Goal: Information Seeking & Learning: Learn about a topic

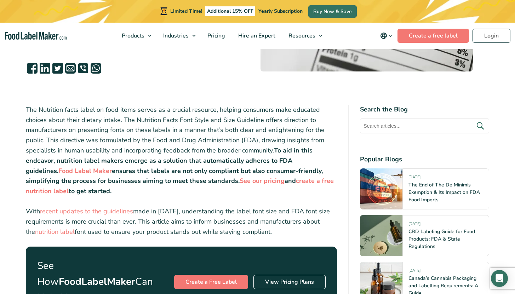
scroll to position [200, 0]
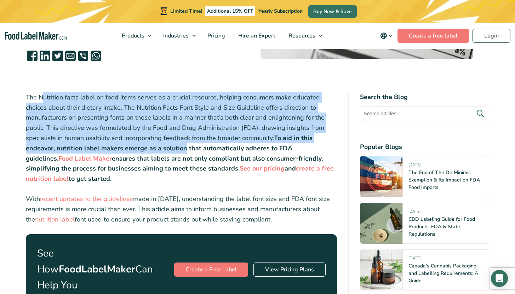
drag, startPoint x: 42, startPoint y: 101, endPoint x: 187, endPoint y: 152, distance: 153.1
click at [187, 152] on p "The Nutrition facts label on food items serves as a crucial resource, helping c…" at bounding box center [182, 138] width 312 height 92
click at [187, 152] on strong "To aid in this endeavor, nutrition label makers emerge as a solution that autom…" at bounding box center [169, 148] width 287 height 29
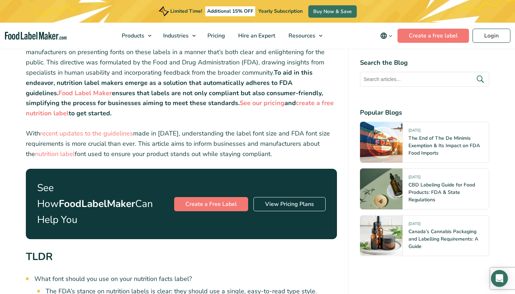
scroll to position [266, 0]
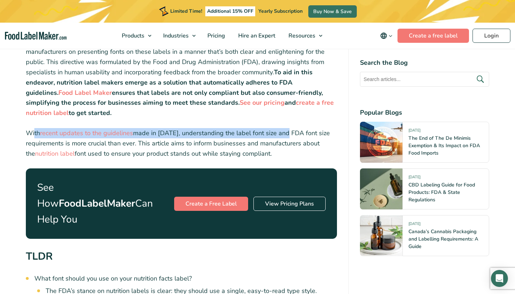
drag, startPoint x: 42, startPoint y: 133, endPoint x: 286, endPoint y: 137, distance: 244.0
click at [286, 137] on p "With recent updates to the guidelines made in 2016, understanding the label fon…" at bounding box center [182, 143] width 312 height 30
click at [280, 132] on p "With recent updates to the guidelines made in 2016, understanding the label fon…" at bounding box center [182, 143] width 312 height 30
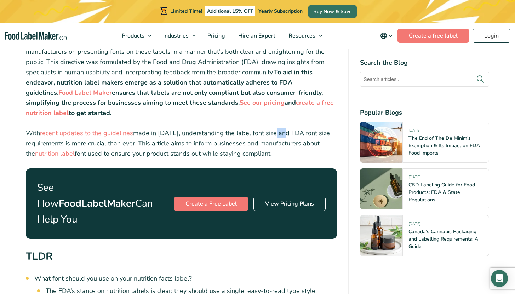
click at [280, 132] on p "With recent updates to the guidelines made in 2016, understanding the label fon…" at bounding box center [182, 143] width 312 height 30
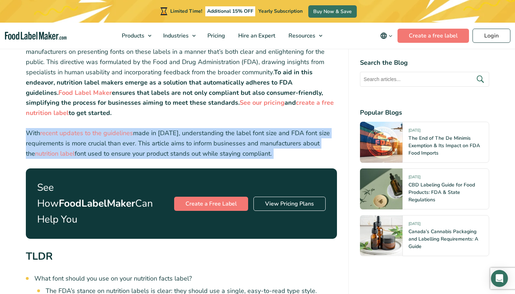
click at [280, 132] on p "With recent updates to the guidelines made in 2016, understanding the label fon…" at bounding box center [182, 143] width 312 height 30
click at [257, 132] on p "With recent updates to the guidelines made in 2016, understanding the label fon…" at bounding box center [182, 143] width 312 height 30
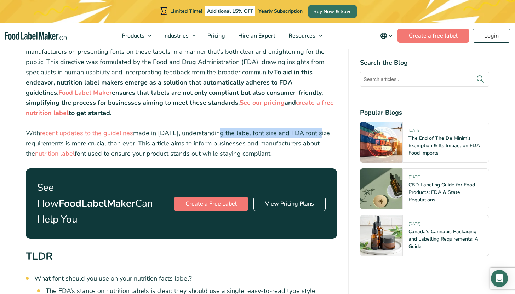
drag, startPoint x: 220, startPoint y: 133, endPoint x: 317, endPoint y: 135, distance: 97.8
click at [317, 135] on p "With recent updates to the guidelines made in 2016, understanding the label fon…" at bounding box center [182, 143] width 312 height 30
click at [287, 134] on p "With recent updates to the guidelines made in 2016, understanding the label fon…" at bounding box center [182, 143] width 312 height 30
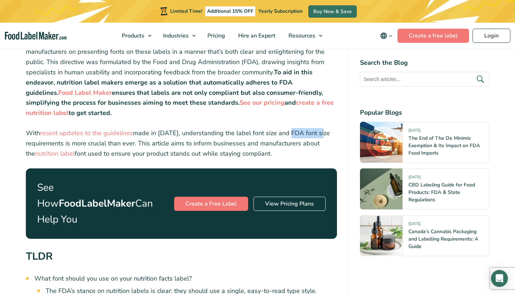
drag, startPoint x: 291, startPoint y: 133, endPoint x: 320, endPoint y: 132, distance: 29.1
click at [320, 132] on p "With recent updates to the guidelines made in 2016, understanding the label fon…" at bounding box center [182, 143] width 312 height 30
drag, startPoint x: 42, startPoint y: 143, endPoint x: 144, endPoint y: 147, distance: 102.4
click at [144, 147] on p "With recent updates to the guidelines made in 2016, understanding the label fon…" at bounding box center [182, 143] width 312 height 30
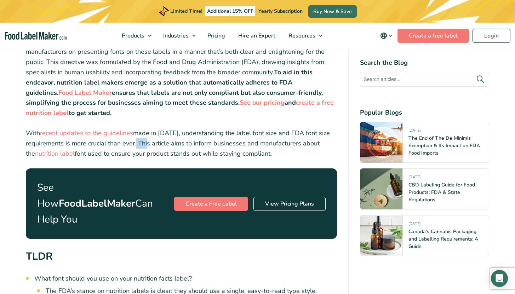
click at [144, 146] on p "With recent updates to the guidelines made in 2016, understanding the label fon…" at bounding box center [182, 143] width 312 height 30
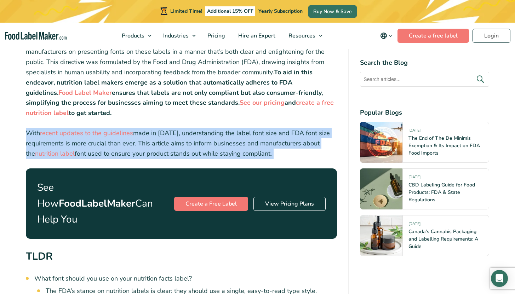
click at [144, 146] on p "With recent updates to the guidelines made in 2016, understanding the label fon…" at bounding box center [182, 143] width 312 height 30
click at [149, 149] on p "With recent updates to the guidelines made in 2016, understanding the label fon…" at bounding box center [182, 143] width 312 height 30
drag, startPoint x: 287, startPoint y: 152, endPoint x: 127, endPoint y: 134, distance: 160.8
click at [127, 134] on p "With recent updates to the guidelines made in 2016, understanding the label fon…" at bounding box center [182, 143] width 312 height 30
click at [257, 141] on p "With recent updates to the guidelines made in 2016, understanding the label fon…" at bounding box center [182, 143] width 312 height 30
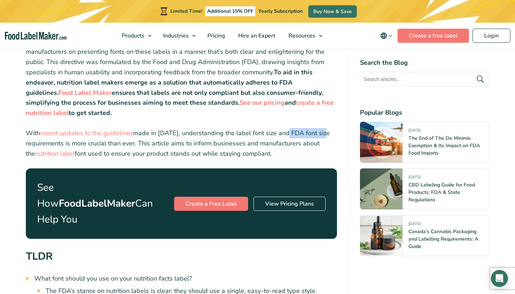
drag, startPoint x: 286, startPoint y: 131, endPoint x: 325, endPoint y: 131, distance: 39.7
click at [325, 131] on p "With recent updates to the guidelines made in 2016, understanding the label fon…" at bounding box center [182, 143] width 312 height 30
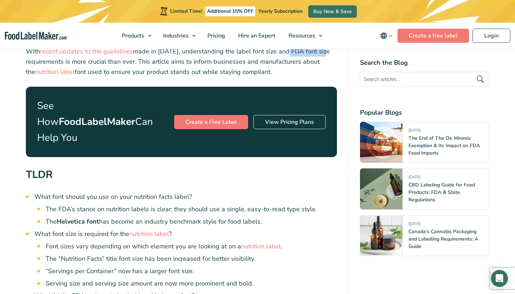
scroll to position [347, 0]
drag, startPoint x: 85, startPoint y: 181, endPoint x: 127, endPoint y: 182, distance: 41.8
click at [127, 192] on li "What font should you use on your nutrition facts label? The FDA’s stance on nut…" at bounding box center [185, 209] width 303 height 34
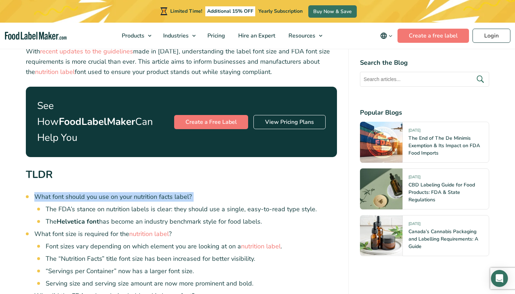
click at [127, 192] on li "What font should you use on your nutrition facts label? The FDA’s stance on nut…" at bounding box center [185, 209] width 303 height 34
click at [112, 192] on li "What font should you use on your nutrition facts label? The FDA’s stance on nut…" at bounding box center [185, 209] width 303 height 34
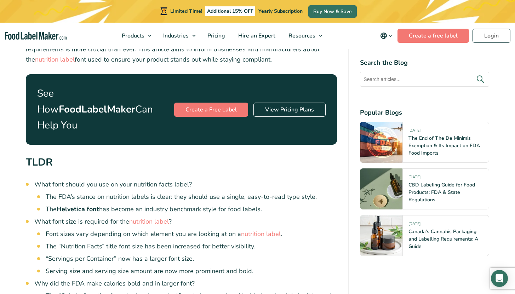
scroll to position [360, 0]
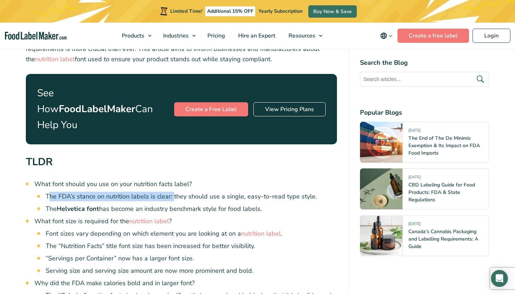
drag, startPoint x: 51, startPoint y: 182, endPoint x: 173, endPoint y: 183, distance: 122.6
click at [173, 192] on li "The FDA’s stance on nutrition labels is clear: they should use a single, easy-t…" at bounding box center [192, 197] width 292 height 10
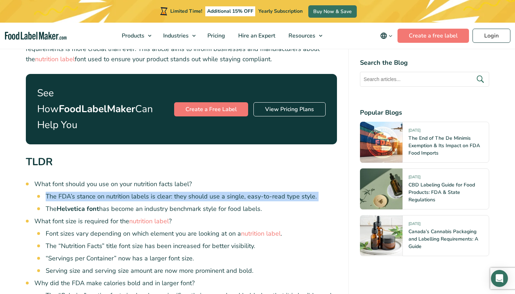
click at [173, 192] on li "The FDA’s stance on nutrition labels is clear: they should use a single, easy-t…" at bounding box center [192, 197] width 292 height 10
click at [135, 192] on li "The FDA’s stance on nutrition labels is clear: they should use a single, easy-t…" at bounding box center [192, 197] width 292 height 10
drag, startPoint x: 111, startPoint y: 181, endPoint x: 269, endPoint y: 180, distance: 158.0
click at [269, 192] on li "The FDA’s stance on nutrition labels is clear: they should use a single, easy-t…" at bounding box center [192, 197] width 292 height 10
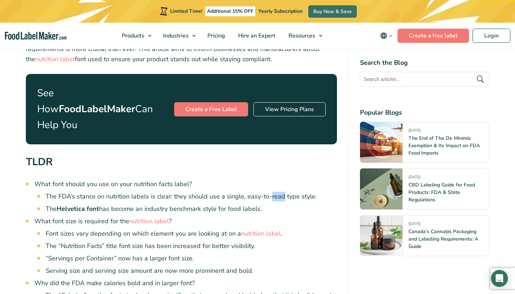
click at [269, 192] on li "The FDA’s stance on nutrition labels is clear: they should use a single, easy-t…" at bounding box center [192, 197] width 292 height 10
click at [285, 192] on li "The FDA’s stance on nutrition labels is clear: they should use a single, easy-t…" at bounding box center [192, 197] width 292 height 10
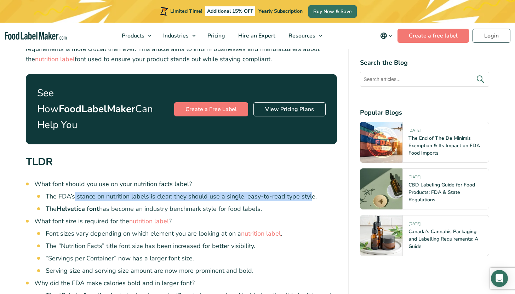
drag, startPoint x: 310, startPoint y: 184, endPoint x: 74, endPoint y: 176, distance: 236.0
click at [74, 192] on li "The FDA’s stance on nutrition labels is clear: they should use a single, easy-t…" at bounding box center [192, 197] width 292 height 10
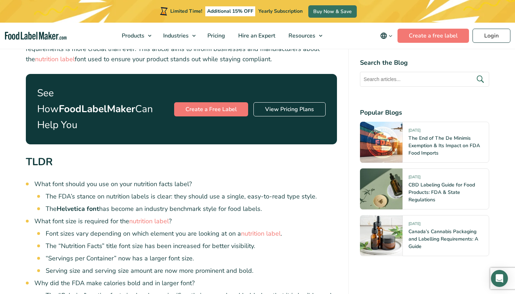
click at [65, 205] on strong "Helvetica font" at bounding box center [78, 209] width 42 height 8
drag, startPoint x: 70, startPoint y: 193, endPoint x: 207, endPoint y: 194, distance: 137.1
click at [206, 204] on li "The Helvetica font has become an industry benchmark style for food labels." at bounding box center [192, 209] width 292 height 10
click at [207, 204] on li "The Helvetica font has become an industry benchmark style for food labels." at bounding box center [192, 209] width 292 height 10
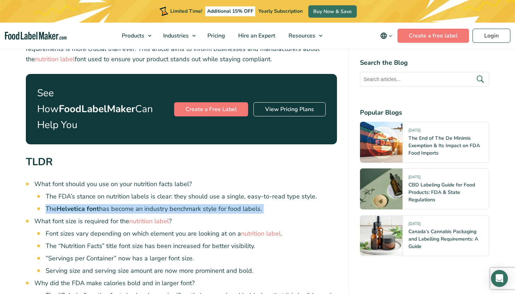
click at [207, 204] on li "The Helvetica font has become an industry benchmark style for food labels." at bounding box center [192, 209] width 292 height 10
click at [227, 204] on li "The Helvetica font has become an industry benchmark style for food labels." at bounding box center [192, 209] width 292 height 10
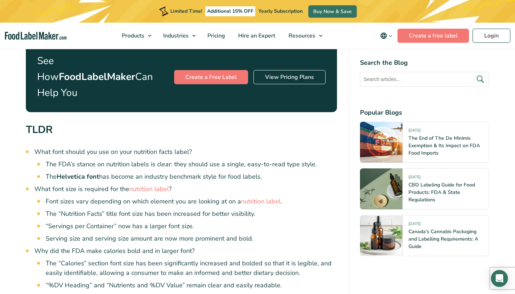
scroll to position [410, 0]
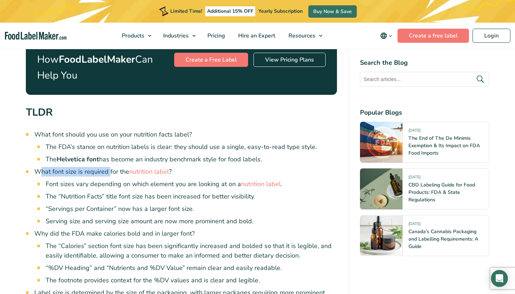
drag, startPoint x: 40, startPoint y: 155, endPoint x: 114, endPoint y: 158, distance: 74.1
click at [114, 167] on li "What font size is required for the nutrition label ? Font sizes vary depending …" at bounding box center [185, 196] width 303 height 59
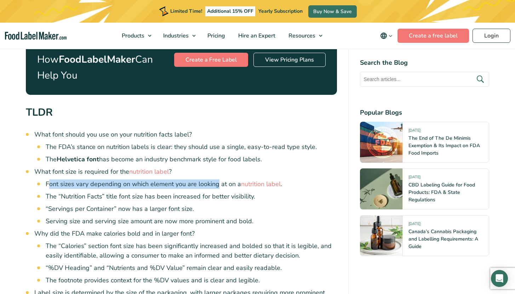
drag, startPoint x: 50, startPoint y: 169, endPoint x: 217, endPoint y: 172, distance: 167.2
click at [216, 180] on li "Font sizes vary depending on which element you are looking at on a nutrition la…" at bounding box center [192, 185] width 292 height 10
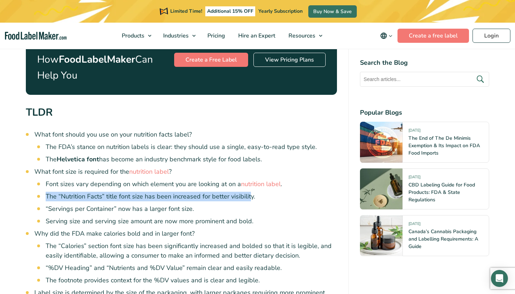
drag, startPoint x: 40, startPoint y: 183, endPoint x: 248, endPoint y: 182, distance: 208.6
click at [249, 182] on li "What font size is required for the nutrition label ? Font sizes vary depending …" at bounding box center [185, 196] width 303 height 59
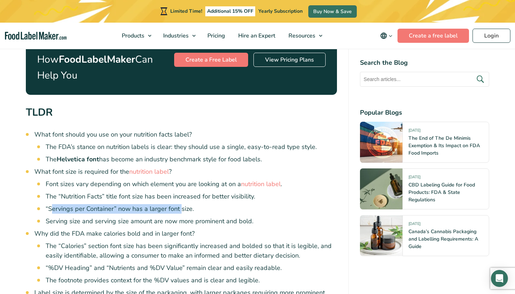
drag, startPoint x: 51, startPoint y: 195, endPoint x: 181, endPoint y: 193, distance: 130.0
click at [181, 204] on li "“Servings per Container” now has a larger font size." at bounding box center [192, 209] width 292 height 10
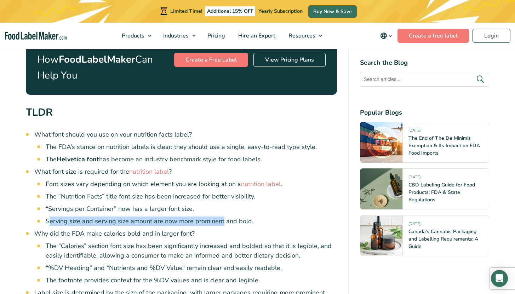
drag, startPoint x: 50, startPoint y: 205, endPoint x: 227, endPoint y: 207, distance: 177.1
click at [223, 217] on li "Serving size and serving size amount are now more prominent and bold." at bounding box center [192, 222] width 292 height 10
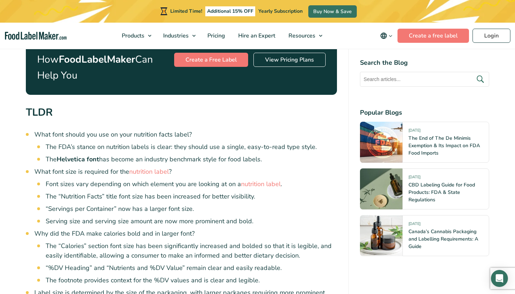
click at [231, 217] on li "Serving size and serving size amount are now more prominent and bold." at bounding box center [192, 222] width 292 height 10
click at [232, 217] on li "Serving size and serving size amount are now more prominent and bold." at bounding box center [192, 222] width 292 height 10
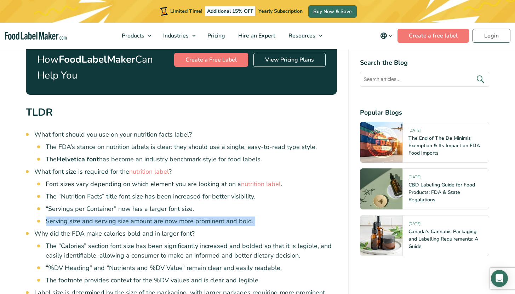
click at [232, 217] on li "Serving size and serving size amount are now more prominent and bold." at bounding box center [192, 222] width 292 height 10
click at [206, 217] on li "Serving size and serving size amount are now more prominent and bold." at bounding box center [192, 222] width 292 height 10
drag, startPoint x: 248, startPoint y: 208, endPoint x: 83, endPoint y: 204, distance: 164.4
click at [85, 217] on li "Serving size and serving size amount are now more prominent and bold." at bounding box center [192, 222] width 292 height 10
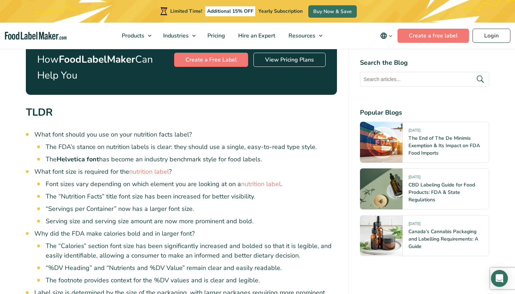
click at [73, 217] on li "Serving size and serving size amount are now more prominent and bold." at bounding box center [192, 222] width 292 height 10
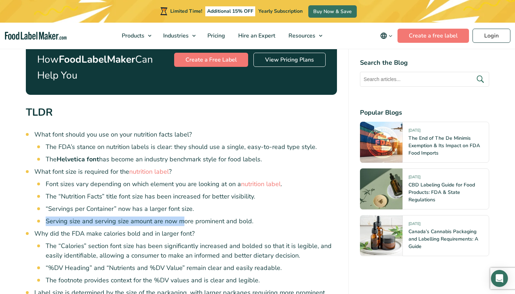
drag, startPoint x: 45, startPoint y: 206, endPoint x: 188, endPoint y: 205, distance: 142.4
click at [187, 217] on li "Serving size and serving size amount are now more prominent and bold." at bounding box center [192, 222] width 292 height 10
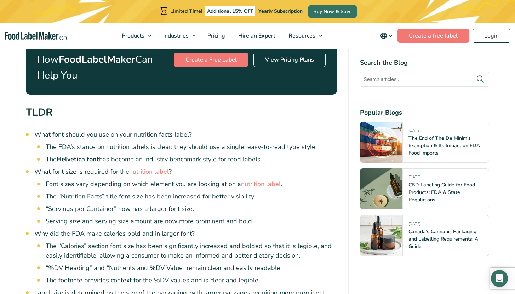
click at [188, 217] on li "Serving size and serving size amount are now more prominent and bold." at bounding box center [192, 222] width 292 height 10
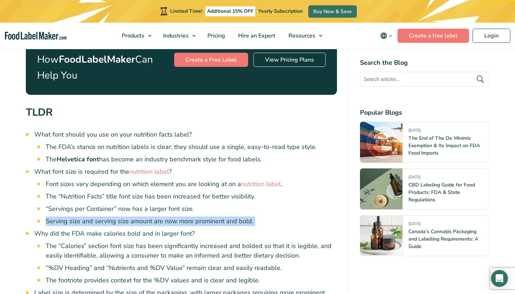
click at [188, 217] on li "Serving size and serving size amount are now more prominent and bold." at bounding box center [192, 222] width 292 height 10
click at [146, 217] on li "Serving size and serving size amount are now more prominent and bold." at bounding box center [192, 222] width 292 height 10
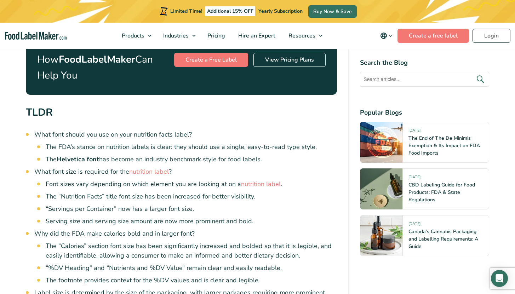
scroll to position [411, 0]
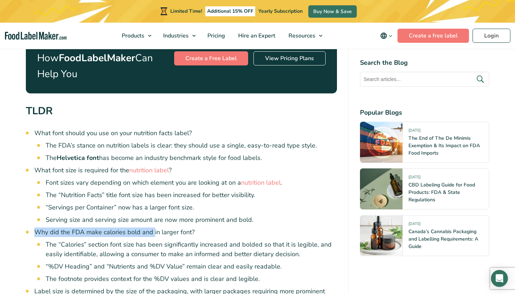
drag, startPoint x: 36, startPoint y: 215, endPoint x: 153, endPoint y: 215, distance: 116.2
click at [153, 228] on li "Why did the FDA make calories bold and in larger font? The “Calories” section f…" at bounding box center [185, 256] width 303 height 56
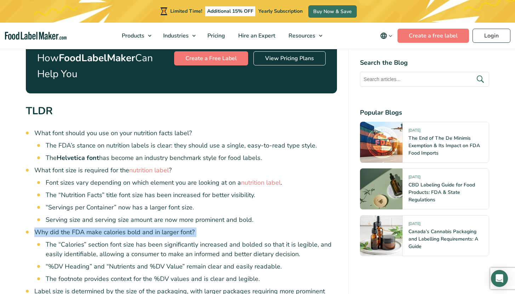
click at [134, 228] on li "Why did the FDA make calories bold and in larger font? The “Calories” section f…" at bounding box center [185, 256] width 303 height 56
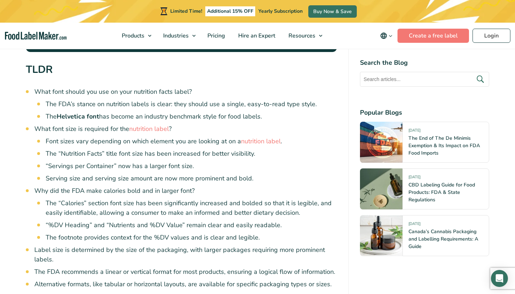
scroll to position [453, 0]
drag, startPoint x: 50, startPoint y: 187, endPoint x: 301, endPoint y: 198, distance: 251.0
click at [301, 198] on li "The “Calories” section font size has been significantly increased and bolded so…" at bounding box center [192, 207] width 292 height 19
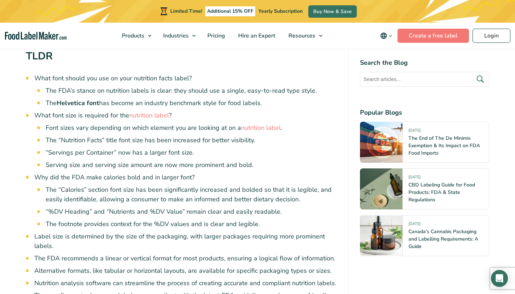
scroll to position [467, 0]
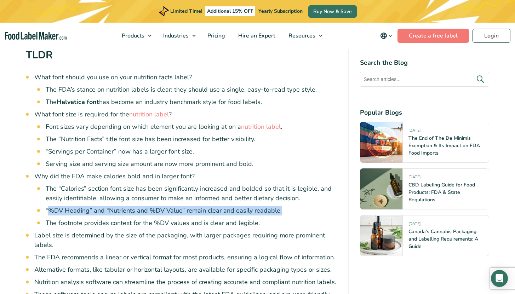
drag, startPoint x: 47, startPoint y: 196, endPoint x: 279, endPoint y: 198, distance: 232.0
click at [279, 206] on li "“%DV Heading” and “Nutrients and %DV Value” remain clear and easily readable." at bounding box center [192, 211] width 292 height 10
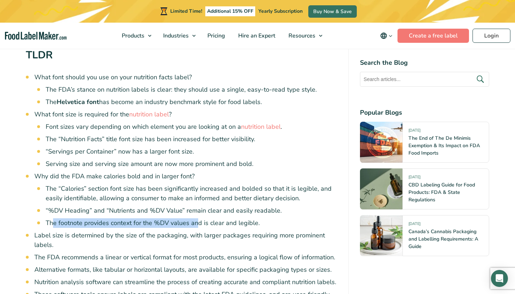
drag, startPoint x: 55, startPoint y: 209, endPoint x: 200, endPoint y: 209, distance: 145.6
click at [200, 219] on li "The footnote provides context for the %DV values and is clear and legible." at bounding box center [192, 224] width 292 height 10
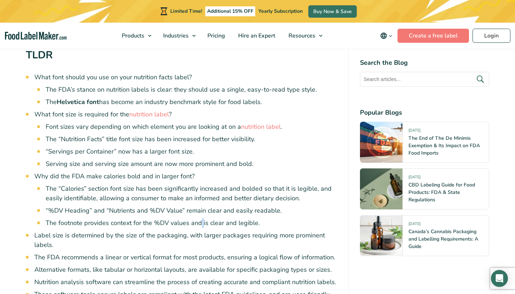
click at [200, 219] on li "The footnote provides context for the %DV values and is clear and legible." at bounding box center [192, 224] width 292 height 10
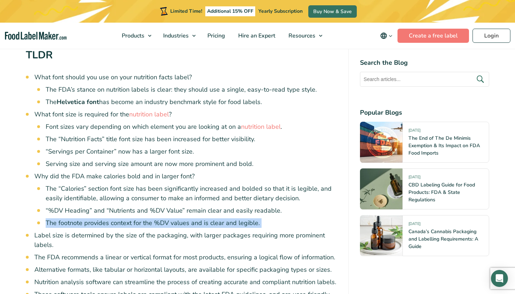
click at [200, 219] on li "The footnote provides context for the %DV values and is clear and legible." at bounding box center [192, 224] width 292 height 10
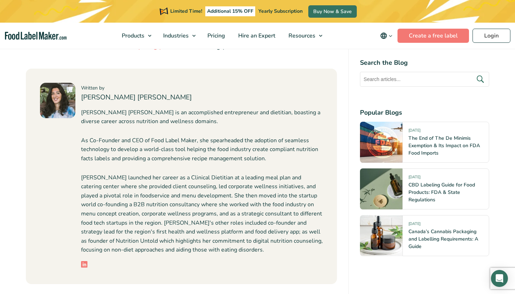
scroll to position [2870, 0]
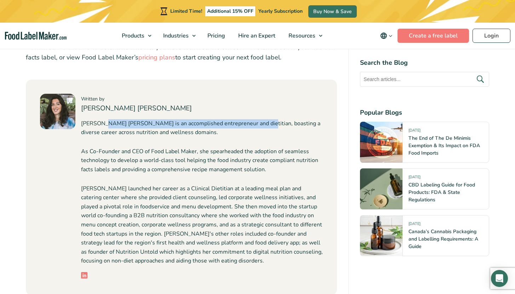
drag, startPoint x: 102, startPoint y: 95, endPoint x: 260, endPoint y: 95, distance: 157.6
click at [257, 119] on p "[PERSON_NAME] [PERSON_NAME] is an accomplished entrepreneur and dietitian, boas…" at bounding box center [202, 128] width 242 height 18
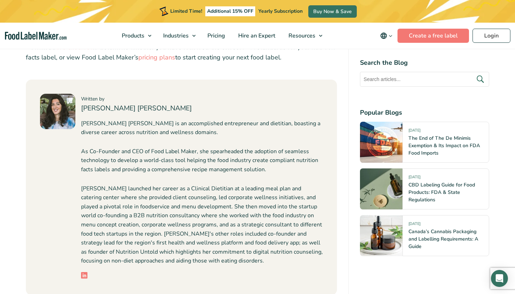
click at [260, 119] on p "[PERSON_NAME] [PERSON_NAME] is an accomplished entrepreneur and dietitian, boas…" at bounding box center [202, 128] width 242 height 18
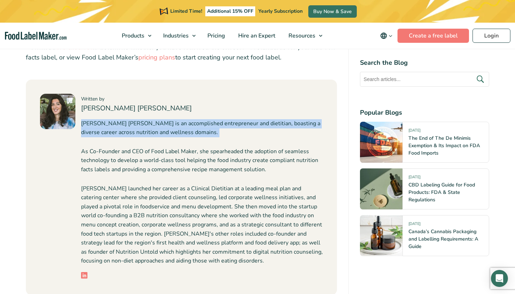
click at [260, 119] on p "[PERSON_NAME] [PERSON_NAME] is an accomplished entrepreneur and dietitian, boas…" at bounding box center [202, 128] width 242 height 18
click at [240, 119] on p "[PERSON_NAME] [PERSON_NAME] is an accomplished entrepreneur and dietitian, boas…" at bounding box center [202, 128] width 242 height 18
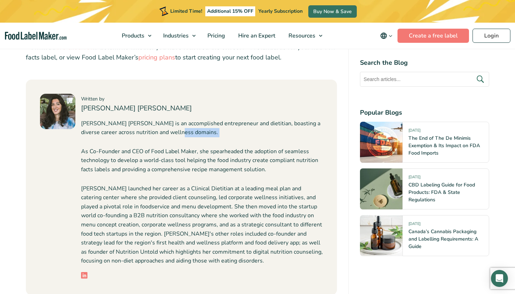
drag, startPoint x: 167, startPoint y: 109, endPoint x: 138, endPoint y: 115, distance: 29.6
click at [131, 119] on div "Maria Abi Hanna is an accomplished entrepreneur and dietitian, boasting a diver…" at bounding box center [202, 192] width 242 height 147
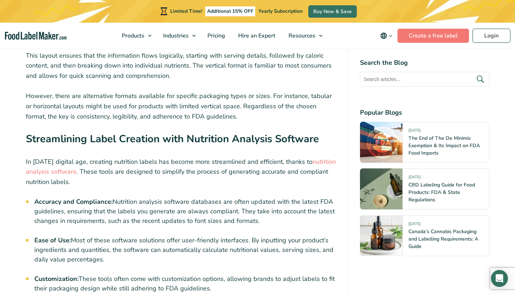
scroll to position [2472, 0]
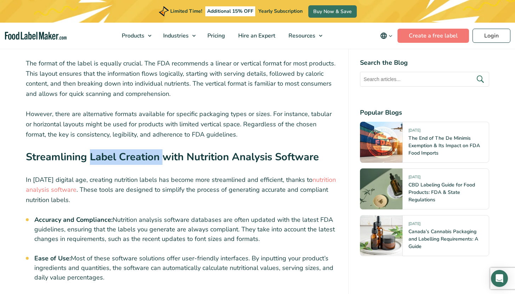
drag, startPoint x: 91, startPoint y: 131, endPoint x: 177, endPoint y: 134, distance: 86.5
click at [168, 150] on strong "Streamlining Label Creation with Nutrition Analysis Software" at bounding box center [172, 157] width 293 height 14
click at [177, 150] on strong "Streamlining Label Creation with Nutrition Analysis Software" at bounding box center [172, 157] width 293 height 14
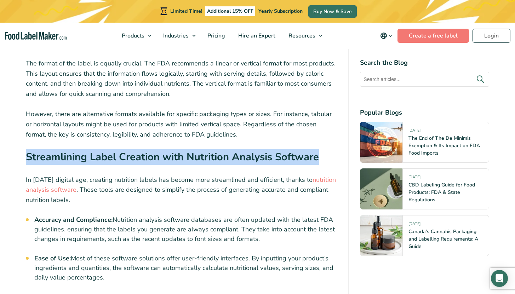
click at [177, 150] on strong "Streamlining Label Creation with Nutrition Analysis Software" at bounding box center [172, 157] width 293 height 14
click at [209, 150] on strong "Streamlining Label Creation with Nutrition Analysis Software" at bounding box center [172, 157] width 293 height 14
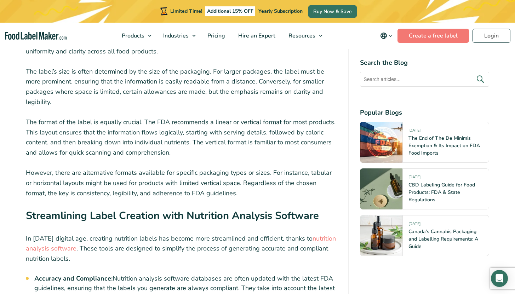
scroll to position [2402, 0]
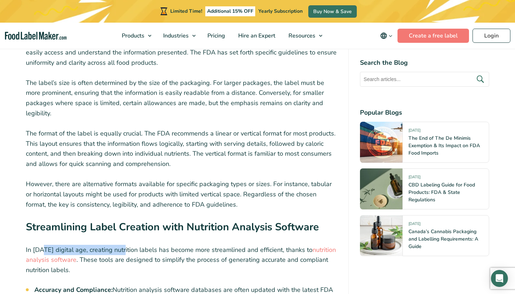
drag, startPoint x: 41, startPoint y: 225, endPoint x: 121, endPoint y: 228, distance: 80.4
click at [121, 245] on p "In today’s digital age, creating nutrition labels has become more streamlined a…" at bounding box center [182, 260] width 312 height 30
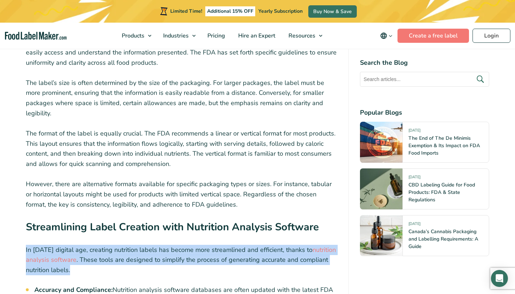
click at [121, 245] on p "In today’s digital age, creating nutrition labels has become more streamlined a…" at bounding box center [182, 260] width 312 height 30
click at [115, 245] on p "In today’s digital age, creating nutrition labels has become more streamlined a…" at bounding box center [182, 260] width 312 height 30
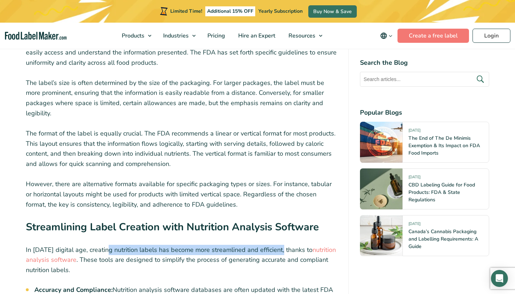
drag, startPoint x: 103, startPoint y: 226, endPoint x: 280, endPoint y: 227, distance: 177.1
click at [280, 245] on p "In today’s digital age, creating nutrition labels has become more streamlined a…" at bounding box center [182, 260] width 312 height 30
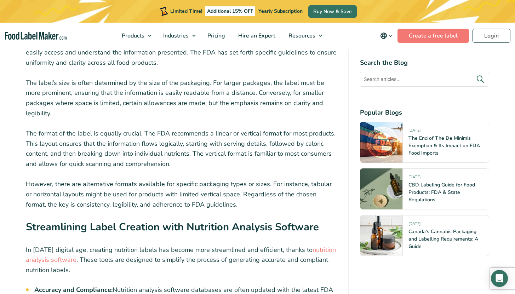
click at [284, 245] on p "In today’s digital age, creating nutrition labels has become more streamlined a…" at bounding box center [182, 260] width 312 height 30
drag, startPoint x: 103, startPoint y: 233, endPoint x: 223, endPoint y: 238, distance: 119.8
click at [223, 245] on p "In today’s digital age, creating nutrition labels has become more streamlined a…" at bounding box center [182, 260] width 312 height 30
click at [221, 245] on p "In today’s digital age, creating nutrition labels has become more streamlined a…" at bounding box center [182, 260] width 312 height 30
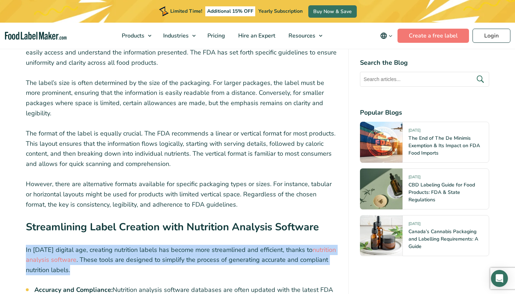
click at [221, 245] on p "In today’s digital age, creating nutrition labels has become more streamlined a…" at bounding box center [182, 260] width 312 height 30
click at [211, 245] on p "In today’s digital age, creating nutrition labels has become more streamlined a…" at bounding box center [182, 260] width 312 height 30
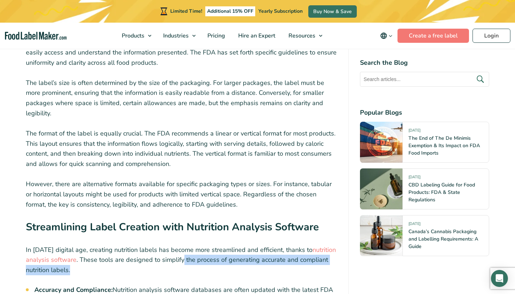
drag, startPoint x: 203, startPoint y: 244, endPoint x: 182, endPoint y: 232, distance: 24.3
click at [182, 245] on p "In today’s digital age, creating nutrition labels has become more streamlined a…" at bounding box center [182, 260] width 312 height 30
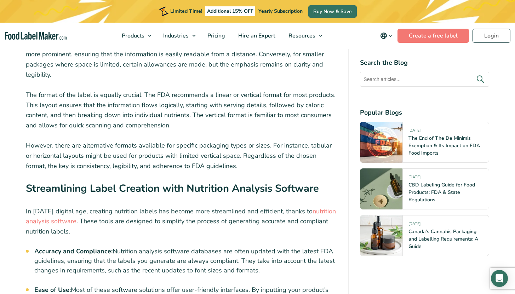
scroll to position [2459, 0]
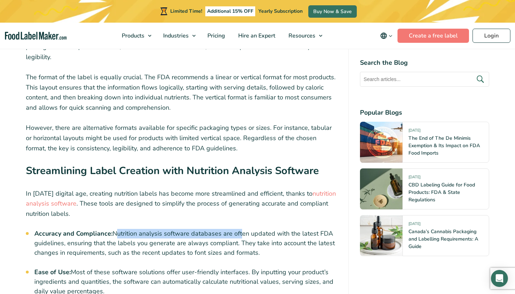
drag, startPoint x: 117, startPoint y: 210, endPoint x: 241, endPoint y: 210, distance: 124.0
click at [241, 229] on li "Accuracy and Compliance: Nutrition analysis software databases are often update…" at bounding box center [185, 243] width 303 height 29
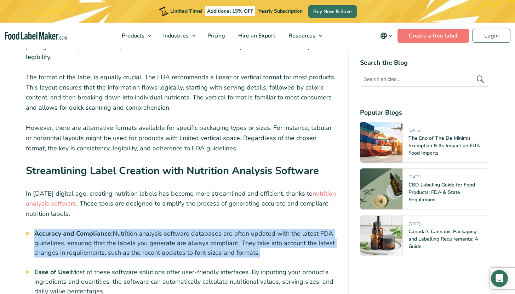
click at [241, 229] on li "Accuracy and Compliance: Nutrition analysis software databases are often update…" at bounding box center [185, 243] width 303 height 29
click at [210, 229] on li "Accuracy and Compliance: Nutrition analysis software databases are often update…" at bounding box center [185, 243] width 303 height 29
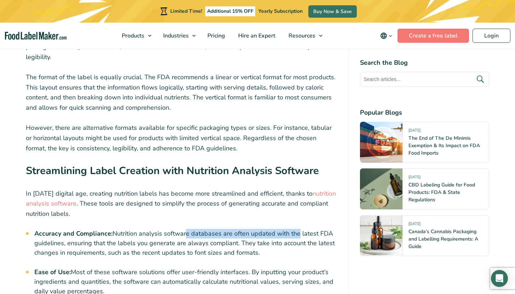
drag, startPoint x: 193, startPoint y: 207, endPoint x: 298, endPoint y: 206, distance: 104.8
click at [298, 229] on li "Accuracy and Compliance: Nutrition analysis software databases are often update…" at bounding box center [185, 243] width 303 height 29
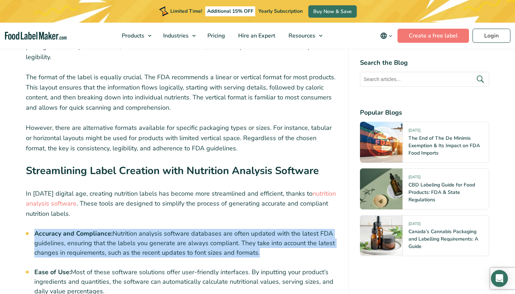
click at [298, 229] on li "Accuracy and Compliance: Nutrition analysis software databases are often update…" at bounding box center [185, 243] width 303 height 29
click at [259, 229] on li "Accuracy and Compliance: Nutrition analysis software databases are often update…" at bounding box center [185, 243] width 303 height 29
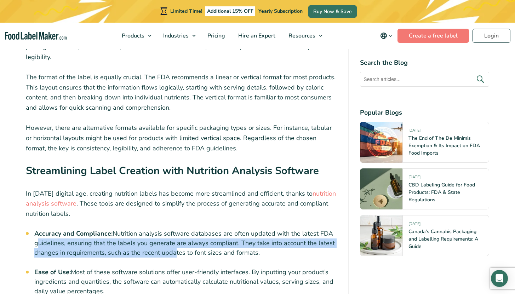
drag, startPoint x: 39, startPoint y: 218, endPoint x: 174, endPoint y: 225, distance: 134.8
click at [174, 229] on li "Accuracy and Compliance: Nutrition analysis software databases are often update…" at bounding box center [185, 243] width 303 height 29
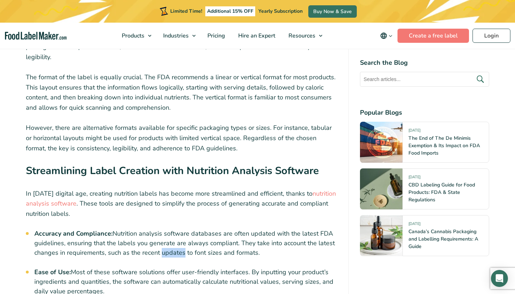
click at [174, 229] on li "Accuracy and Compliance: Nutrition analysis software databases are often update…" at bounding box center [185, 243] width 303 height 29
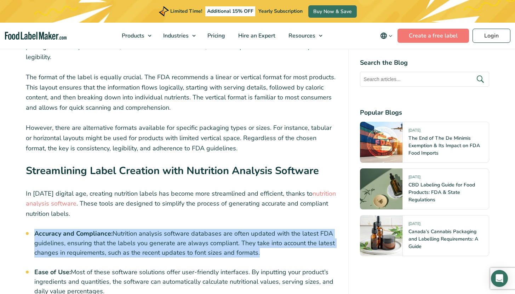
click at [174, 229] on li "Accuracy and Compliance: Nutrition analysis software databases are often update…" at bounding box center [185, 243] width 303 height 29
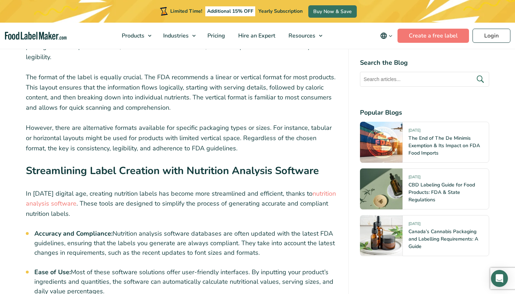
click at [269, 229] on li "Accuracy and Compliance: Nutrition analysis software databases are often update…" at bounding box center [185, 243] width 303 height 29
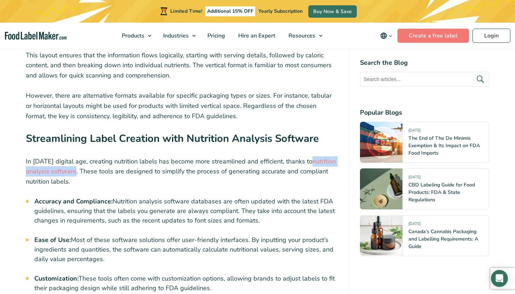
scroll to position [2491, 0]
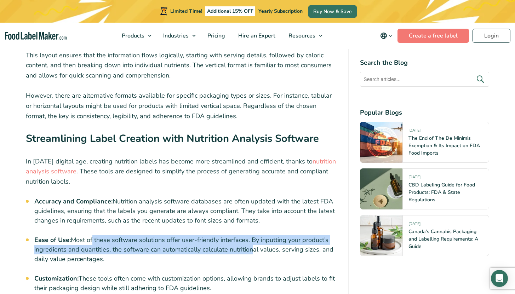
drag, startPoint x: 90, startPoint y: 213, endPoint x: 250, endPoint y: 228, distance: 160.4
click at [250, 236] on li "Ease of Use: Most of these software solutions offer user-friendly interfaces. B…" at bounding box center [185, 250] width 303 height 29
drag, startPoint x: 207, startPoint y: 232, endPoint x: 89, endPoint y: 236, distance: 117.6
click at [89, 236] on li "Ease of Use: Most of these software solutions offer user-friendly interfaces. B…" at bounding box center [185, 250] width 303 height 29
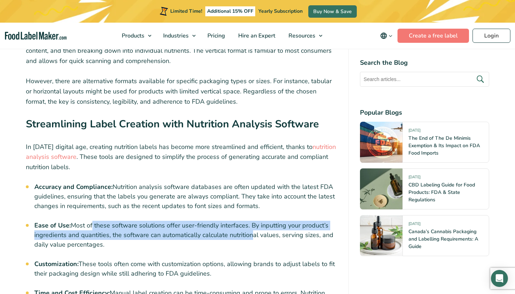
scroll to position [2574, 0]
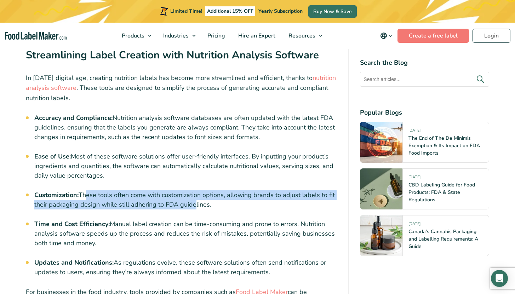
drag, startPoint x: 88, startPoint y: 174, endPoint x: 194, endPoint y: 178, distance: 106.7
click at [194, 191] on li "Customization: These tools often come with customization options, allowing bran…" at bounding box center [185, 200] width 303 height 19
click at [195, 191] on li "Customization: These tools often come with customization options, allowing bran…" at bounding box center [185, 200] width 303 height 19
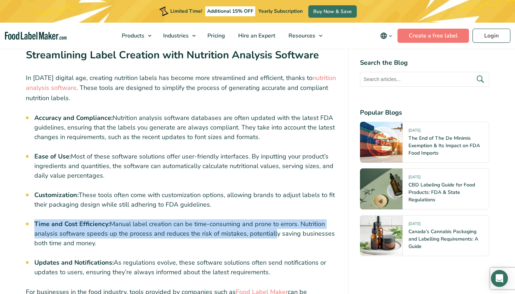
drag, startPoint x: 27, startPoint y: 200, endPoint x: 272, endPoint y: 210, distance: 245.3
click at [272, 220] on li "Time and Cost Efficiency: Manual label creation can be time-consuming and prone…" at bounding box center [185, 234] width 303 height 29
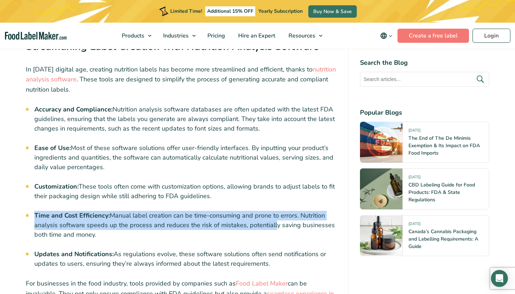
scroll to position [2593, 0]
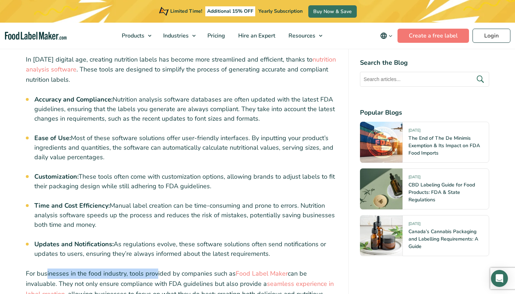
drag, startPoint x: 46, startPoint y: 248, endPoint x: 157, endPoint y: 244, distance: 110.9
click at [157, 269] on p "For businesses in the food industry, tools provided by companies such as Food L…" at bounding box center [182, 289] width 312 height 41
click at [168, 269] on p "For businesses in the food industry, tools provided by companies such as Food L…" at bounding box center [182, 289] width 312 height 41
drag, startPoint x: 129, startPoint y: 249, endPoint x: 185, endPoint y: 250, distance: 55.6
click at [185, 269] on p "For businesses in the food industry, tools provided by companies such as Food L…" at bounding box center [182, 289] width 312 height 41
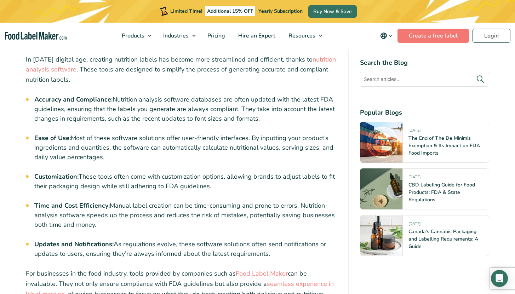
click at [194, 269] on p "For businesses in the food industry, tools provided by companies such as Food L…" at bounding box center [182, 289] width 312 height 41
drag, startPoint x: 77, startPoint y: 260, endPoint x: 143, endPoint y: 256, distance: 65.6
click at [143, 269] on p "For businesses in the food industry, tools provided by companies such as Food L…" at bounding box center [182, 289] width 312 height 41
click at [226, 269] on p "For businesses in the food industry, tools provided by companies such as Food L…" at bounding box center [182, 289] width 312 height 41
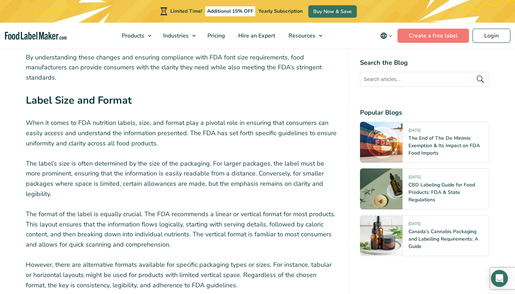
scroll to position [2321, 0]
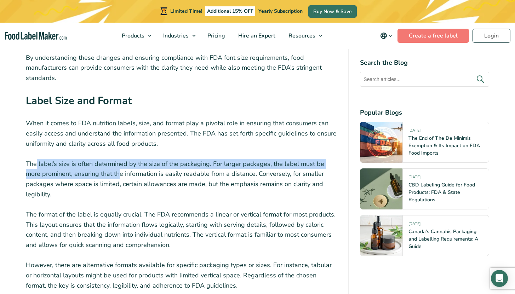
drag, startPoint x: 35, startPoint y: 150, endPoint x: 103, endPoint y: 154, distance: 68.1
click at [103, 159] on p "The label’s size is often determined by the size of the packaging. For larger p…" at bounding box center [182, 179] width 312 height 41
click at [100, 161] on p "The label’s size is often determined by the size of the packaging. For larger p…" at bounding box center [182, 179] width 312 height 41
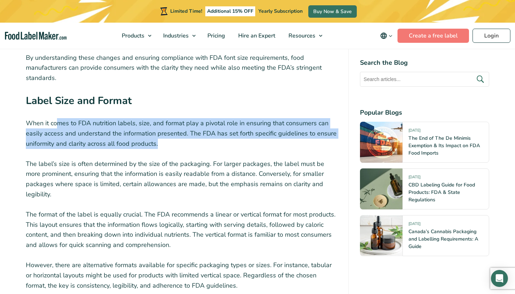
drag, startPoint x: 74, startPoint y: 109, endPoint x: 155, endPoint y: 126, distance: 83.7
click at [158, 125] on p "When it comes to FDA nutrition labels, size, and format play a pivotal role in …" at bounding box center [182, 133] width 312 height 30
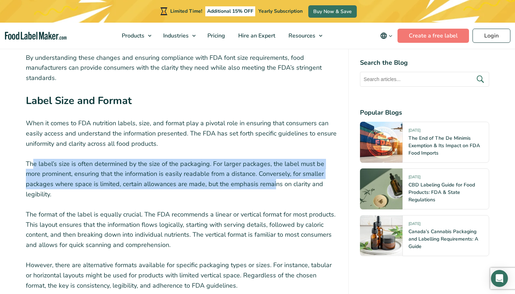
drag, startPoint x: 33, startPoint y: 148, endPoint x: 248, endPoint y: 165, distance: 216.0
click at [248, 165] on p "The label’s size is often determined by the size of the packaging. For larger p…" at bounding box center [182, 179] width 312 height 41
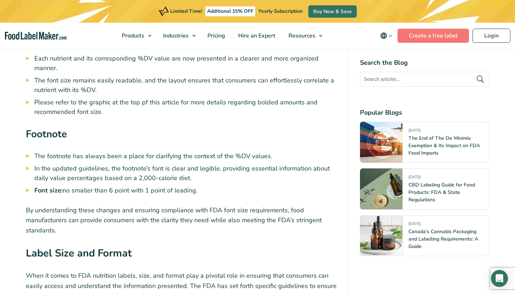
scroll to position [2032, 0]
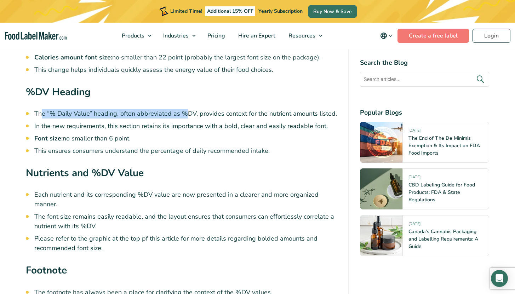
drag, startPoint x: 41, startPoint y: 100, endPoint x: 186, endPoint y: 102, distance: 145.2
click at [186, 109] on li "The “% Daily Value” heading, often abbreviated as %DV, provides context for the…" at bounding box center [185, 114] width 303 height 10
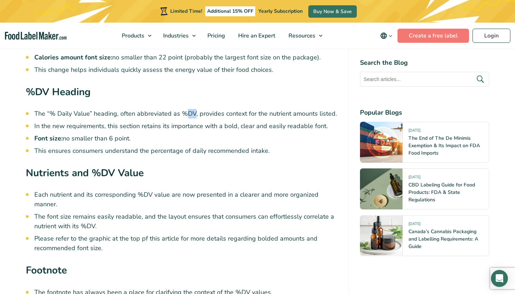
click at [186, 109] on li "The “% Daily Value” heading, often abbreviated as %DV, provides context for the…" at bounding box center [185, 114] width 303 height 10
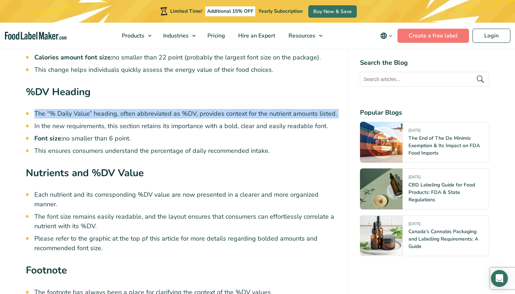
click at [186, 109] on li "The “% Daily Value” heading, often abbreviated as %DV, provides context for the…" at bounding box center [185, 114] width 303 height 10
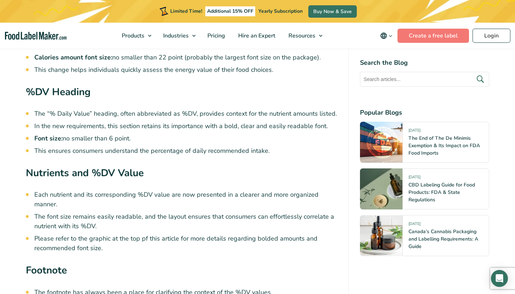
click at [180, 121] on li "In the new requirements, this section retains its importance with a bold, clear…" at bounding box center [185, 126] width 303 height 10
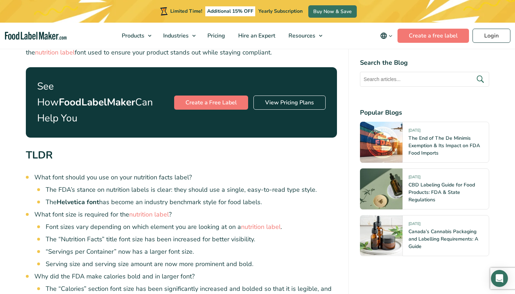
scroll to position [383, 0]
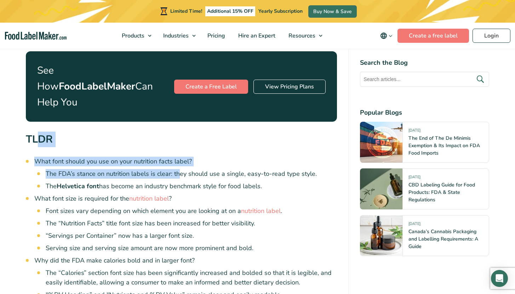
drag, startPoint x: 35, startPoint y: 125, endPoint x: 183, endPoint y: 161, distance: 152.5
click at [183, 169] on li "The FDA’s stance on nutrition labels is clear: they should use a single, easy-t…" at bounding box center [192, 174] width 292 height 10
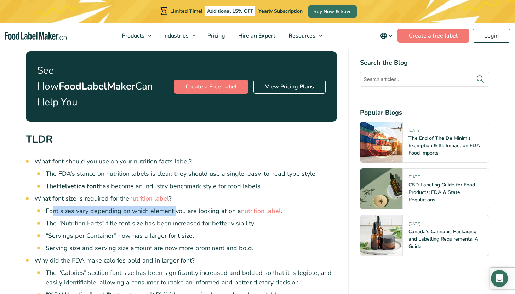
drag, startPoint x: 53, startPoint y: 197, endPoint x: 175, endPoint y: 195, distance: 121.5
click at [175, 206] on li "Font sizes vary depending on which element you are looking at on a nutrition la…" at bounding box center [192, 211] width 292 height 10
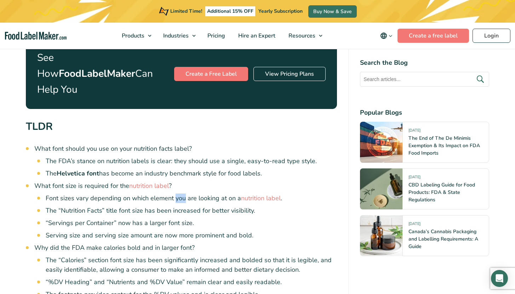
scroll to position [500, 0]
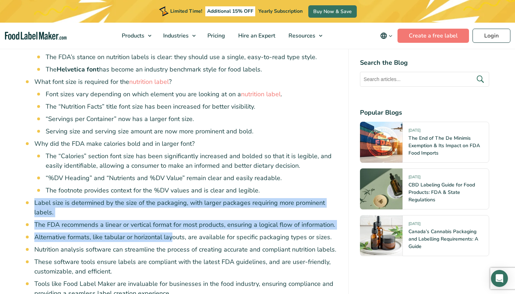
drag, startPoint x: 59, startPoint y: 180, endPoint x: 174, endPoint y: 225, distance: 123.3
click at [174, 225] on ul "What font should you use on your nutrition facts label? The FDA’s stance on nut…" at bounding box center [185, 180] width 303 height 280
click at [174, 233] on li "Alternative formats, like tabular or horizontal layouts, are available for spec…" at bounding box center [185, 238] width 303 height 10
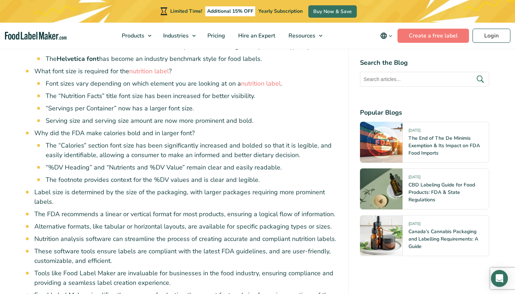
scroll to position [522, 0]
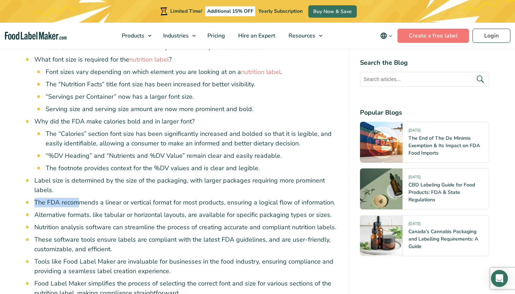
drag, startPoint x: 78, startPoint y: 184, endPoint x: 240, endPoint y: 182, distance: 162.9
click at [240, 182] on ul "What font should you use on your nutrition facts label? The FDA’s stance on nut…" at bounding box center [185, 158] width 303 height 280
click at [204, 198] on li "The FDA recommends a linear or vertical format for most products, ensuring a lo…" at bounding box center [185, 203] width 303 height 10
drag, startPoint x: 79, startPoint y: 188, endPoint x: 175, endPoint y: 189, distance: 96.7
click at [175, 198] on li "The FDA recommends a linear or vertical format for most products, ensuring a lo…" at bounding box center [185, 203] width 303 height 10
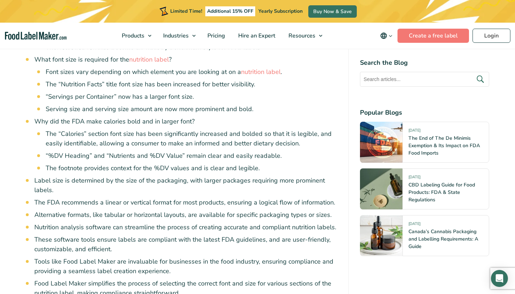
click at [190, 198] on li "The FDA recommends a linear or vertical format for most products, ensuring a lo…" at bounding box center [185, 203] width 303 height 10
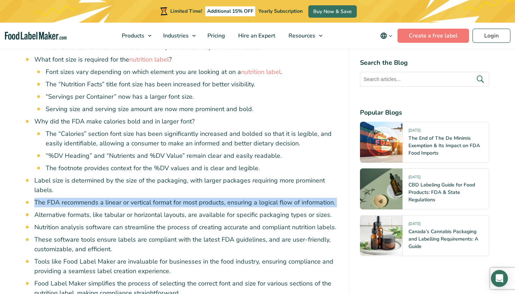
click at [190, 198] on li "The FDA recommends a linear or vertical format for most products, ensuring a lo…" at bounding box center [185, 203] width 303 height 10
click at [227, 198] on li "The FDA recommends a linear or vertical format for most products, ensuring a lo…" at bounding box center [185, 203] width 303 height 10
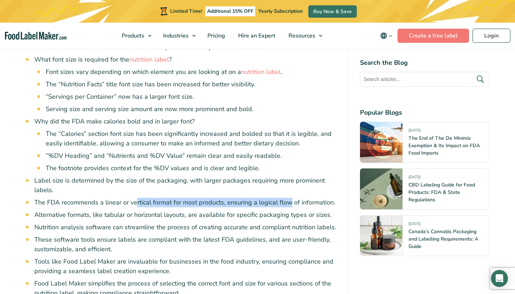
drag, startPoint x: 291, startPoint y: 189, endPoint x: 136, endPoint y: 188, distance: 155.1
click at [136, 198] on li "The FDA recommends a linear or vertical format for most products, ensuring a lo…" at bounding box center [185, 203] width 303 height 10
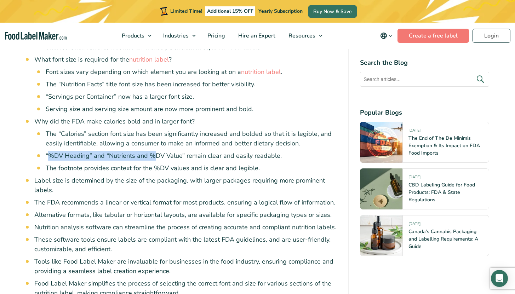
drag, startPoint x: 51, startPoint y: 138, endPoint x: 155, endPoint y: 140, distance: 104.8
click at [155, 151] on li "“%DV Heading” and “Nutrients and %DV Value” remain clear and easily readable." at bounding box center [192, 156] width 292 height 10
click at [393, 35] on icon "main navigation" at bounding box center [390, 35] width 5 height 5
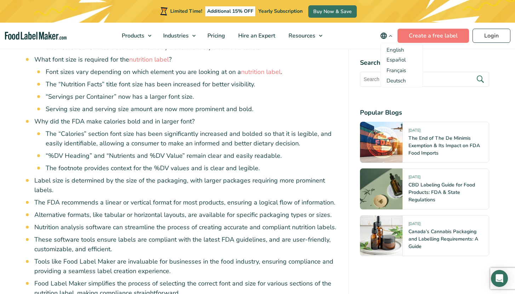
click at [393, 35] on icon "main navigation" at bounding box center [390, 35] width 5 height 5
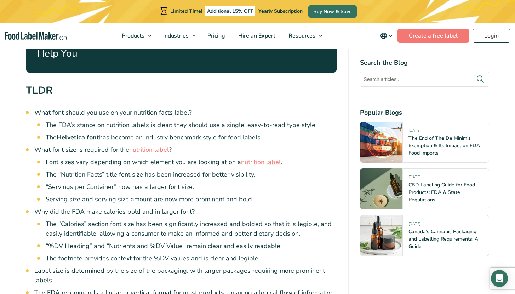
scroll to position [422, 0]
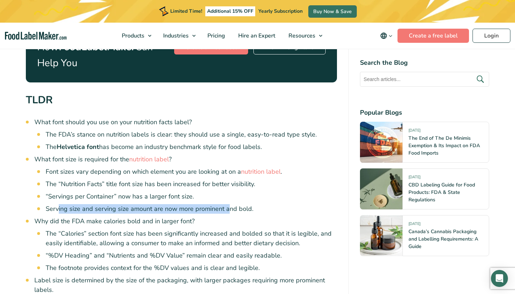
drag, startPoint x: 57, startPoint y: 194, endPoint x: 231, endPoint y: 193, distance: 174.3
click at [229, 204] on li "Serving size and serving size amount are now more prominent and bold." at bounding box center [192, 209] width 292 height 10
click at [231, 204] on li "Serving size and serving size amount are now more prominent and bold." at bounding box center [192, 209] width 292 height 10
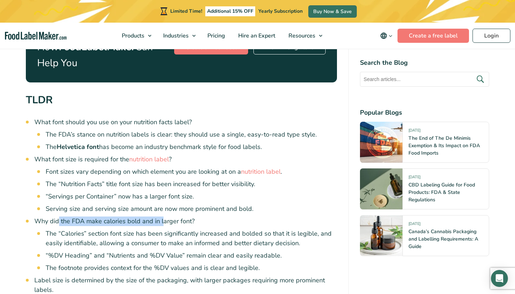
drag, startPoint x: 59, startPoint y: 206, endPoint x: 165, endPoint y: 205, distance: 105.6
click at [164, 217] on li "Why did the FDA make calories bold and in larger font? The “Calories” section f…" at bounding box center [185, 245] width 303 height 56
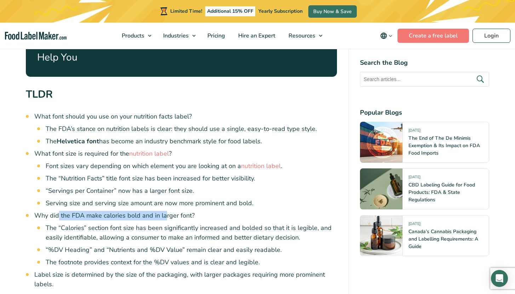
scroll to position [428, 0]
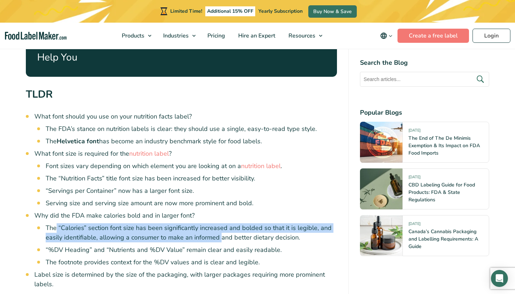
drag, startPoint x: 74, startPoint y: 212, endPoint x: 220, endPoint y: 222, distance: 145.6
click at [220, 223] on li "The “Calories” section font size has been significantly increased and bolded so…" at bounding box center [192, 232] width 292 height 19
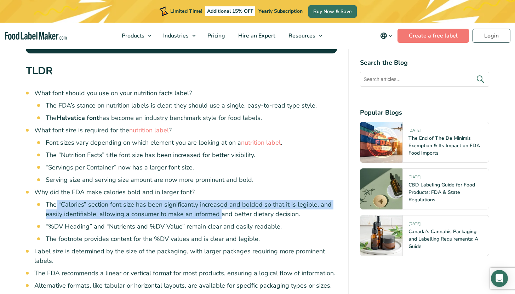
scroll to position [451, 0]
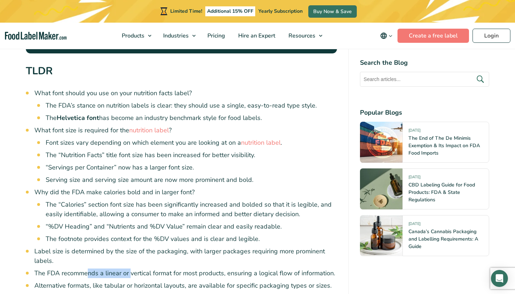
drag, startPoint x: 89, startPoint y: 257, endPoint x: 132, endPoint y: 259, distance: 43.6
click at [132, 269] on li "The FDA recommends a linear or vertical format for most products, ensuring a lo…" at bounding box center [185, 274] width 303 height 10
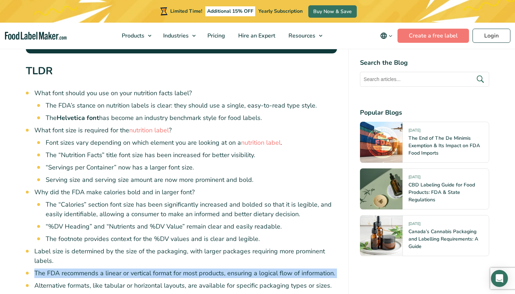
click at [132, 269] on li "The FDA recommends a linear or vertical format for most products, ensuring a lo…" at bounding box center [185, 274] width 303 height 10
click at [122, 269] on li "The FDA recommends a linear or vertical format for most products, ensuring a lo…" at bounding box center [185, 274] width 303 height 10
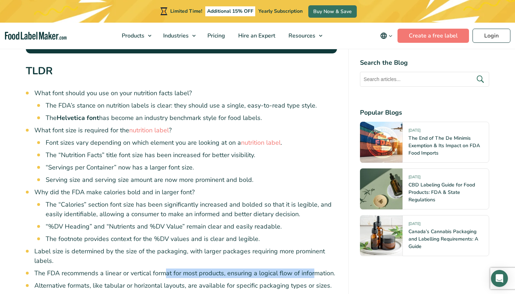
drag, startPoint x: 165, startPoint y: 260, endPoint x: 316, endPoint y: 260, distance: 150.5
click at [316, 269] on li "The FDA recommends a linear or vertical format for most products, ensuring a lo…" at bounding box center [185, 274] width 303 height 10
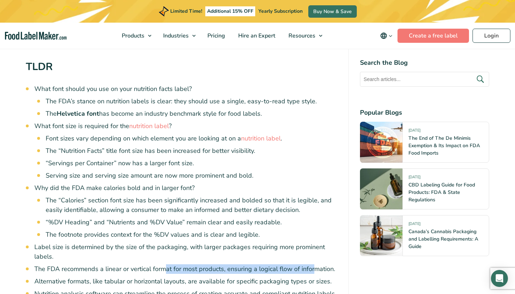
scroll to position [456, 0]
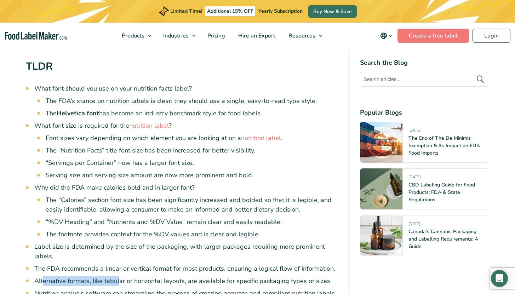
drag, startPoint x: 44, startPoint y: 266, endPoint x: 120, endPoint y: 265, distance: 76.5
click at [120, 277] on li "Alternative formats, like tabular or horizontal layouts, are available for spec…" at bounding box center [185, 282] width 303 height 10
click at [137, 277] on li "Alternative formats, like tabular or horizontal layouts, are available for spec…" at bounding box center [185, 282] width 303 height 10
drag, startPoint x: 95, startPoint y: 267, endPoint x: 158, endPoint y: 267, distance: 63.8
click at [157, 277] on li "Alternative formats, like tabular or horizontal layouts, are available for spec…" at bounding box center [185, 282] width 303 height 10
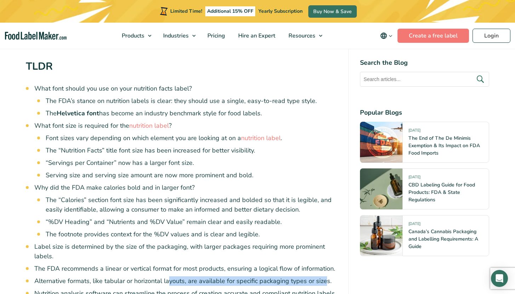
drag, startPoint x: 183, startPoint y: 266, endPoint x: 324, endPoint y: 265, distance: 140.6
click at [324, 277] on li "Alternative formats, like tabular or horizontal layouts, are available for spec…" at bounding box center [185, 282] width 303 height 10
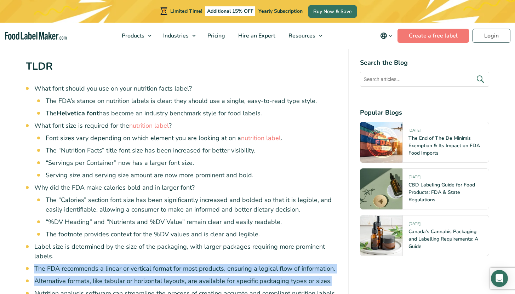
drag, startPoint x: 334, startPoint y: 266, endPoint x: 33, endPoint y: 251, distance: 301.4
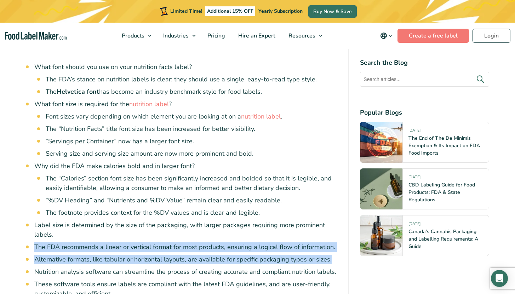
scroll to position [478, 0]
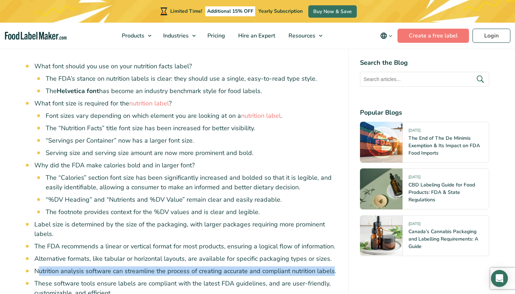
drag, startPoint x: 38, startPoint y: 257, endPoint x: 332, endPoint y: 254, distance: 294.3
click at [332, 267] on li "Nutrition analysis software can streamline the process of creating accurate and…" at bounding box center [185, 272] width 303 height 10
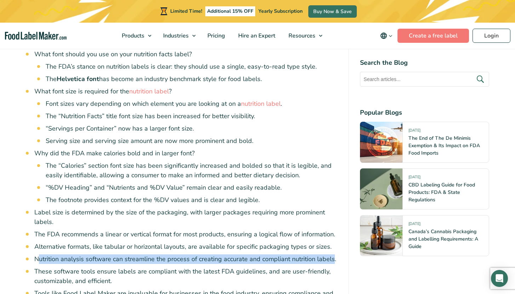
scroll to position [500, 0]
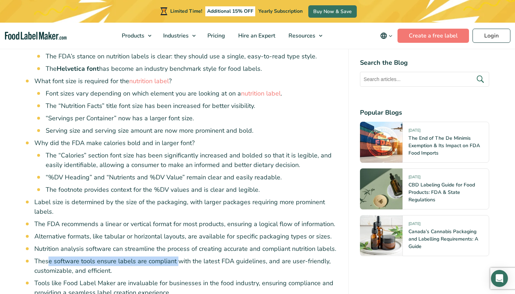
drag, startPoint x: 49, startPoint y: 244, endPoint x: 177, endPoint y: 247, distance: 128.3
click at [177, 257] on li "These software tools ensure labels are compliant with the latest FDA guidelines…" at bounding box center [185, 266] width 303 height 19
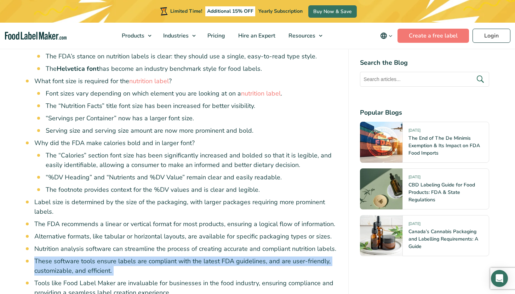
click at [177, 257] on li "These software tools ensure labels are compliant with the latest FDA guidelines…" at bounding box center [185, 266] width 303 height 19
click at [163, 257] on li "These software tools ensure labels are compliant with the latest FDA guidelines…" at bounding box center [185, 266] width 303 height 19
drag, startPoint x: 96, startPoint y: 252, endPoint x: 2, endPoint y: 248, distance: 93.2
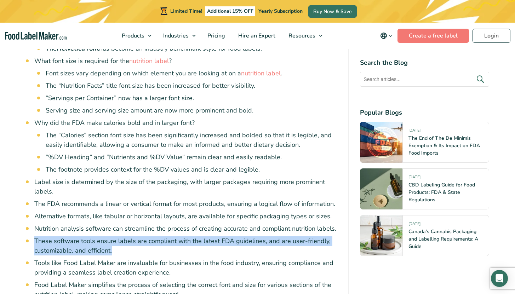
scroll to position [540, 0]
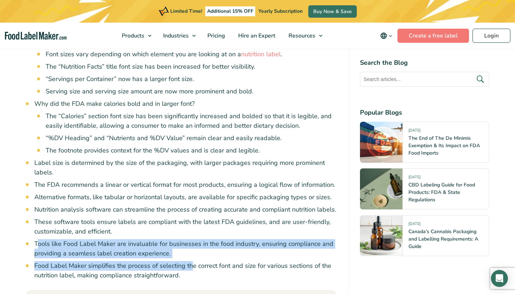
drag, startPoint x: 38, startPoint y: 230, endPoint x: 191, endPoint y: 254, distance: 154.9
click at [191, 254] on ul "What font should you use on your nutrition facts label? The FDA’s stance on nut…" at bounding box center [185, 140] width 303 height 280
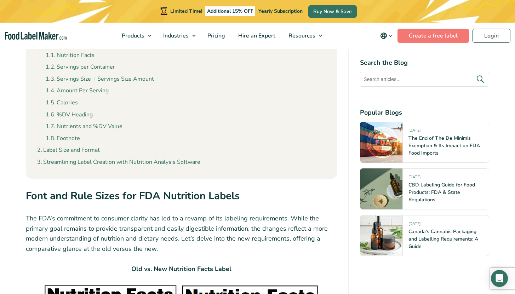
scroll to position [818, 0]
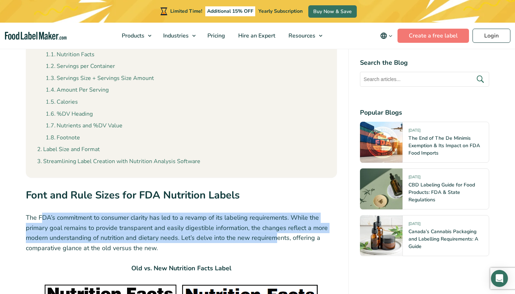
drag, startPoint x: 43, startPoint y: 200, endPoint x: 276, endPoint y: 222, distance: 234.1
click at [276, 222] on p "The FDA’s commitment to consumer clarity has led to a revamp of its labeling re…" at bounding box center [182, 233] width 312 height 41
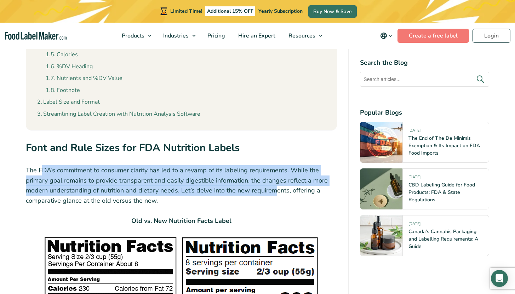
scroll to position [866, 0]
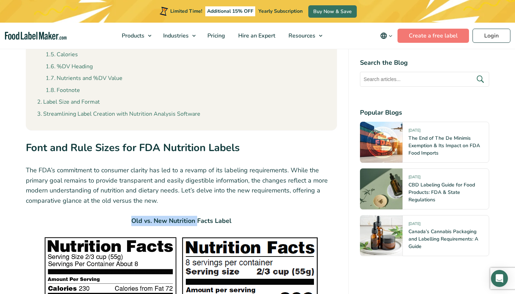
drag, startPoint x: 133, startPoint y: 206, endPoint x: 217, endPoint y: 206, distance: 83.6
click at [211, 217] on strong "Old vs. New Nutrition Facts Label" at bounding box center [181, 221] width 100 height 8
click at [217, 217] on strong "Old vs. New Nutrition Facts Label" at bounding box center [181, 221] width 100 height 8
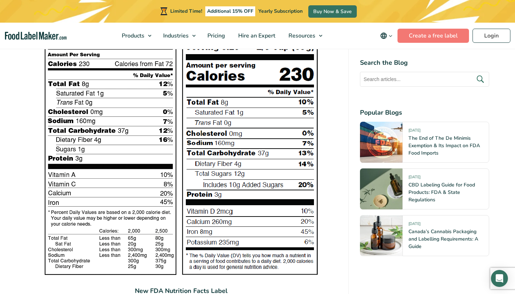
scroll to position [1189, 0]
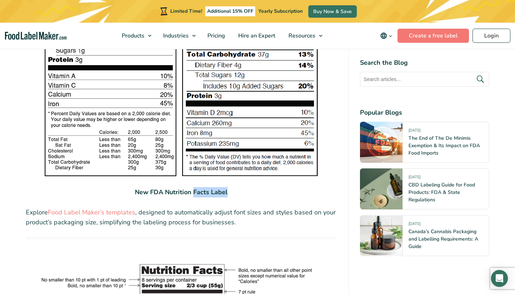
drag, startPoint x: 193, startPoint y: 177, endPoint x: 229, endPoint y: 174, distance: 36.2
click at [229, 187] on p "New FDA Nutrition Facts Label" at bounding box center [182, 192] width 312 height 10
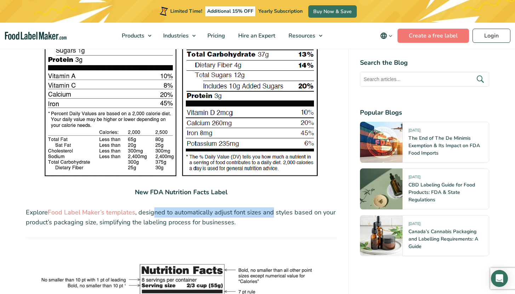
drag, startPoint x: 154, startPoint y: 195, endPoint x: 274, endPoint y: 198, distance: 120.4
click at [274, 208] on p "Explore Food Label Maker’s templates , designed to automatically adjust font si…" at bounding box center [182, 218] width 312 height 21
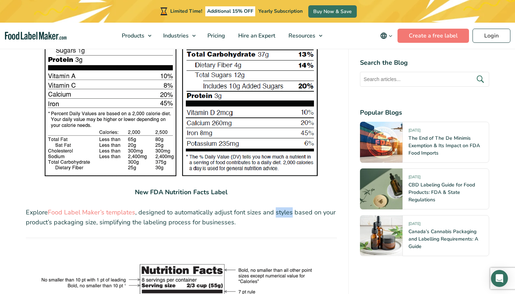
click at [274, 208] on p "Explore Food Label Maker’s templates , designed to automatically adjust font si…" at bounding box center [182, 218] width 312 height 21
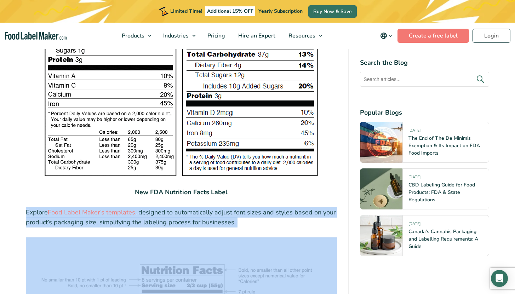
click at [274, 208] on p "Explore Food Label Maker’s templates , designed to automatically adjust font si…" at bounding box center [182, 218] width 312 height 21
click at [250, 208] on p "Explore Food Label Maker’s templates , designed to automatically adjust font si…" at bounding box center [182, 218] width 312 height 21
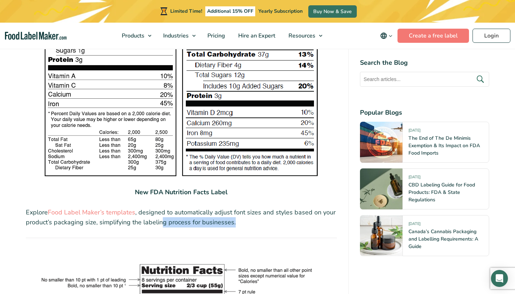
drag, startPoint x: 255, startPoint y: 208, endPoint x: 168, endPoint y: 211, distance: 87.5
click at [168, 211] on p "Explore Food Label Maker’s templates , designed to automatically adjust font si…" at bounding box center [182, 218] width 312 height 21
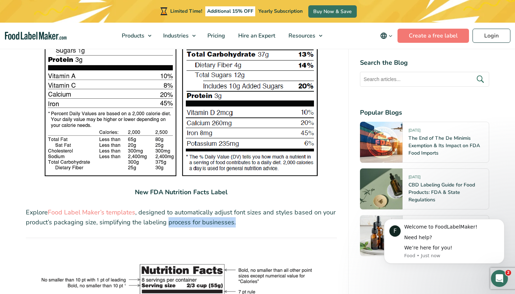
scroll to position [0, 0]
click at [217, 35] on span "Pricing" at bounding box center [215, 36] width 21 height 8
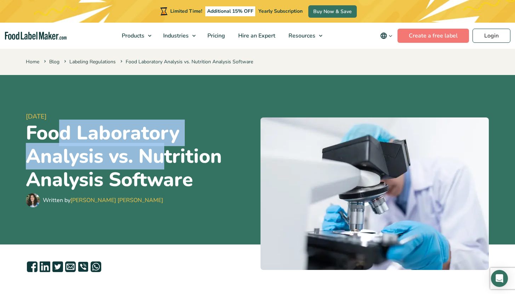
drag, startPoint x: 55, startPoint y: 134, endPoint x: 168, endPoint y: 158, distance: 116.0
click at [168, 158] on h1 "Food Laboratory Analysis vs. Nutrition Analysis Software" at bounding box center [140, 156] width 229 height 70
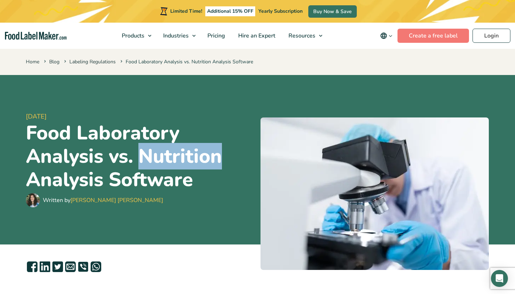
click at [168, 158] on h1 "Food Laboratory Analysis vs. Nutrition Analysis Software" at bounding box center [140, 156] width 229 height 70
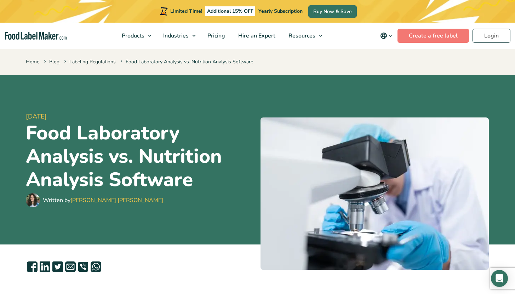
click at [187, 174] on h1 "Food Laboratory Analysis vs. Nutrition Analysis Software" at bounding box center [140, 156] width 229 height 70
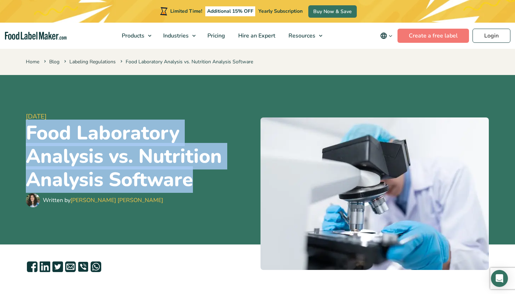
drag, startPoint x: 193, startPoint y: 181, endPoint x: 22, endPoint y: 130, distance: 178.8
click at [22, 130] on div "24 August, 2023 Food Laboratory Analysis vs. Nutrition Analysis Software Writte…" at bounding box center [258, 160] width 475 height 170
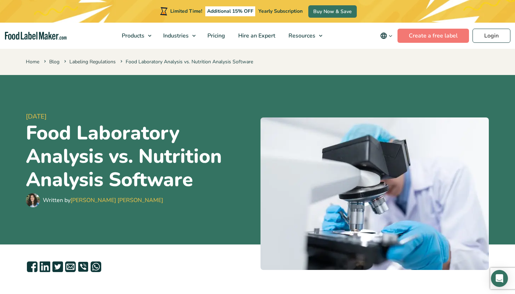
click at [22, 130] on div "24 August, 2023 Food Laboratory Analysis vs. Nutrition Analysis Software Writte…" at bounding box center [258, 160] width 475 height 170
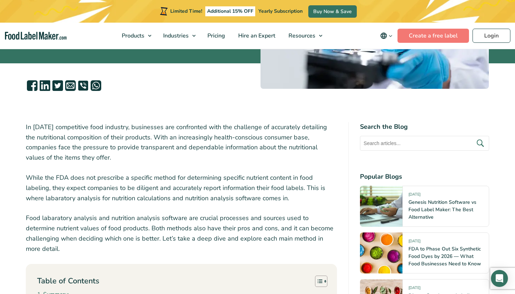
scroll to position [239, 0]
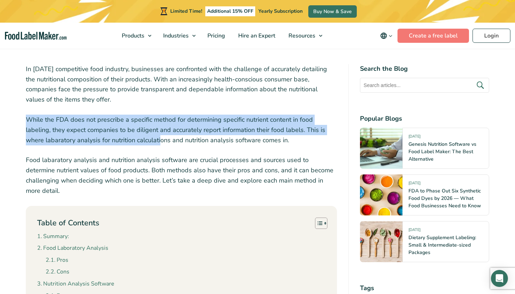
drag, startPoint x: 31, startPoint y: 106, endPoint x: 157, endPoint y: 141, distance: 130.6
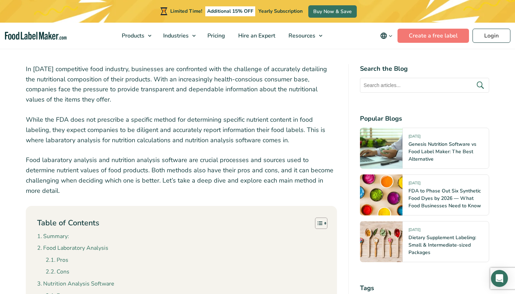
click at [159, 142] on p "While the FDA does not prescribe a specific method for determining specific nut…" at bounding box center [182, 130] width 312 height 30
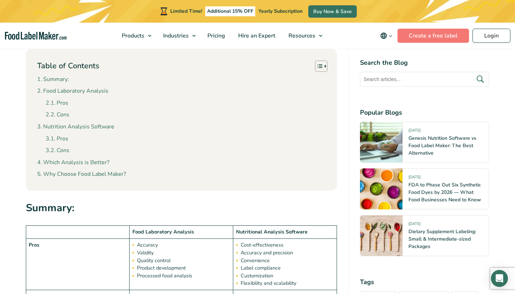
scroll to position [555, 0]
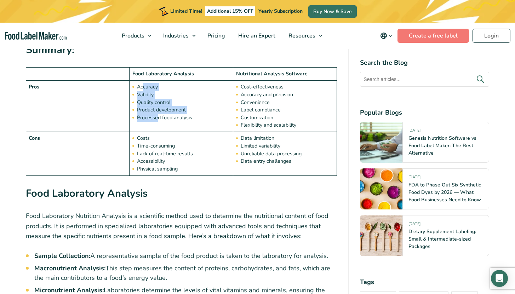
drag, startPoint x: 142, startPoint y: 80, endPoint x: 159, endPoint y: 105, distance: 30.3
click at [159, 105] on ul "Accuracy Validity Quality control Product development Processed food analysis" at bounding box center [186, 102] width 90 height 38
click at [159, 114] on li "Processed food analysis" at bounding box center [186, 118] width 90 height 8
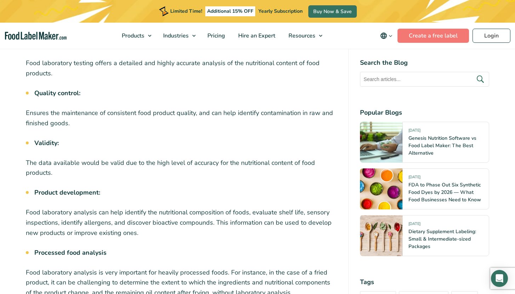
scroll to position [1390, 0]
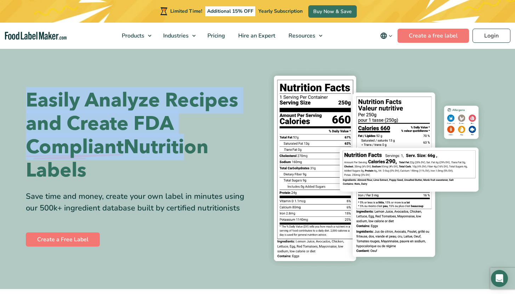
drag, startPoint x: 54, startPoint y: 102, endPoint x: 184, endPoint y: 144, distance: 137.2
click at [184, 144] on h1 "Easily Analyze Recipes and Create FDA Compliant Nutrition Labels" at bounding box center [139, 135] width 227 height 93
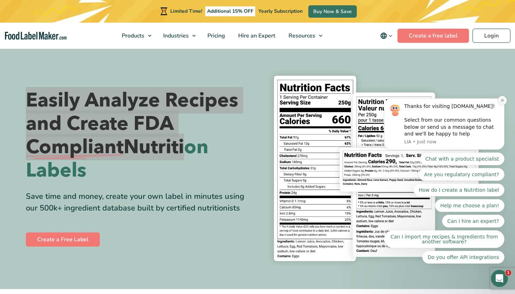
click at [501, 101] on icon "Dismiss notification" at bounding box center [503, 100] width 4 height 4
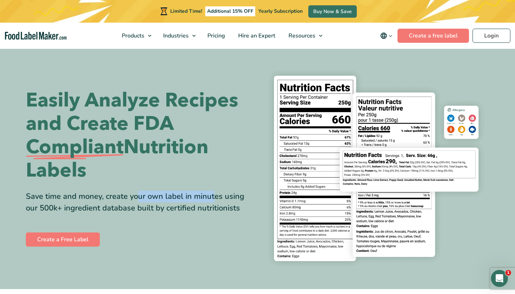
drag, startPoint x: 45, startPoint y: 201, endPoint x: 124, endPoint y: 201, distance: 79.3
click at [124, 201] on div "Save time and money, create your own label in minutes using our 500k+ ingredien…" at bounding box center [139, 202] width 227 height 23
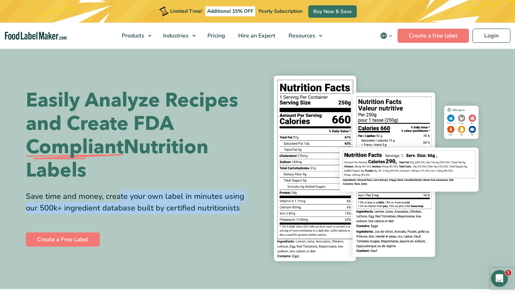
click at [124, 201] on div "Save time and money, create your own label in minutes using our 500k+ ingredien…" at bounding box center [139, 202] width 227 height 23
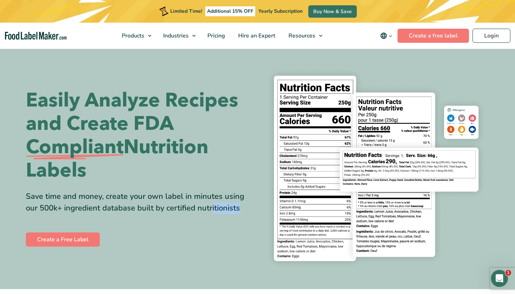
click at [131, 206] on div "Save time and money, create your own label in minutes using our 500k+ ingredien…" at bounding box center [139, 202] width 227 height 23
click at [244, 205] on div "Save time and money, create your own label in minutes using our 500k+ ingredien…" at bounding box center [139, 202] width 227 height 23
drag, startPoint x: 253, startPoint y: 210, endPoint x: 6, endPoint y: 103, distance: 269.4
click at [6, 103] on section "Easily Analyze Recipes and Create FDA Compliant Nutrition Labels Save time and …" at bounding box center [257, 169] width 515 height 242
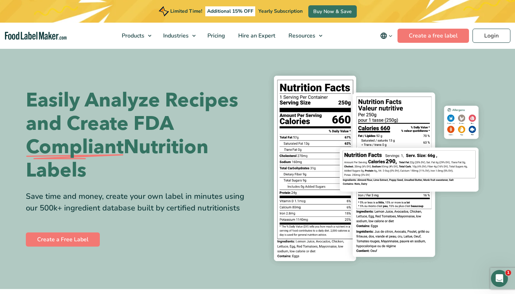
drag, startPoint x: 6, startPoint y: 100, endPoint x: 238, endPoint y: 210, distance: 256.8
click at [238, 210] on section "Easily Analyze Recipes and Create FDA Compliant Nutrition Labels Save time and …" at bounding box center [257, 169] width 515 height 242
click at [210, 205] on div "Save time and money, create your own label in minutes using our 500k+ ingredien…" at bounding box center [139, 202] width 227 height 23
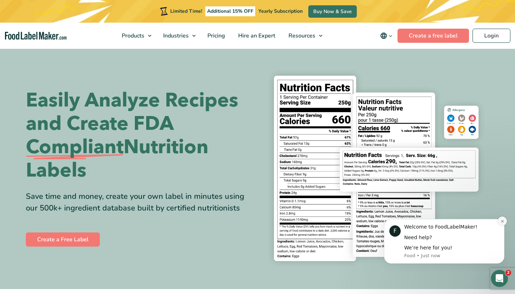
click at [505, 222] on button "Dismiss notification" at bounding box center [502, 221] width 9 height 9
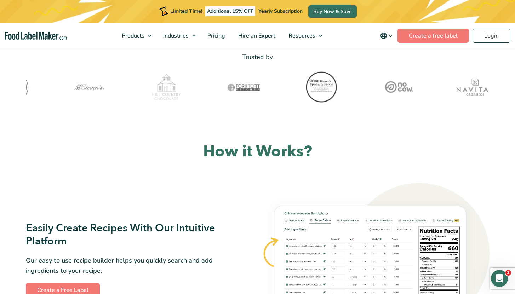
scroll to position [373, 0]
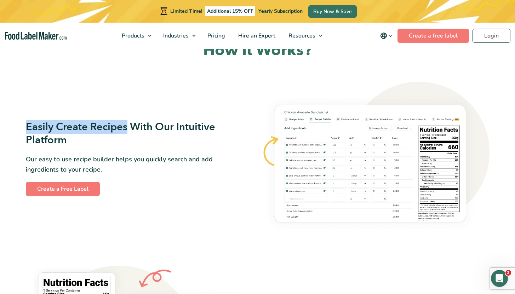
drag, startPoint x: 32, startPoint y: 128, endPoint x: 138, endPoint y: 128, distance: 106.2
click at [135, 128] on h3 "Easily Create Recipes With Our Intuitive Platform" at bounding box center [128, 134] width 205 height 27
click at [139, 128] on h3 "Easily Create Recipes With Our Intuitive Platform" at bounding box center [128, 134] width 205 height 27
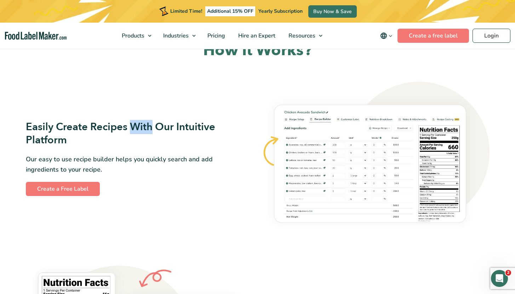
click at [139, 128] on h3 "Easily Create Recipes With Our Intuitive Platform" at bounding box center [128, 134] width 205 height 27
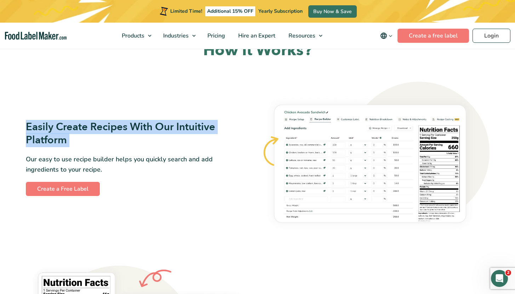
click at [139, 128] on h3 "Easily Create Recipes With Our Intuitive Platform" at bounding box center [128, 134] width 205 height 27
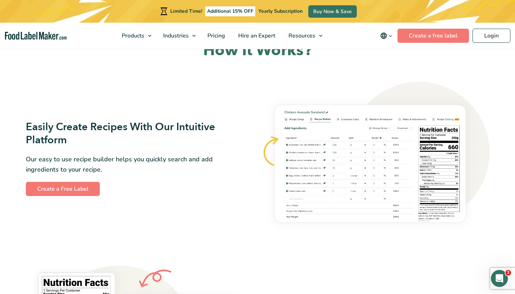
click at [115, 137] on h3 "Easily Create Recipes With Our Intuitive Platform" at bounding box center [128, 134] width 205 height 27
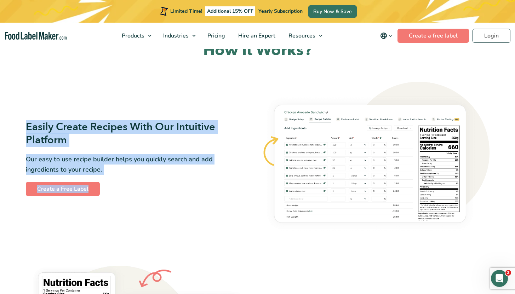
drag, startPoint x: 23, startPoint y: 127, endPoint x: 145, endPoint y: 175, distance: 131.1
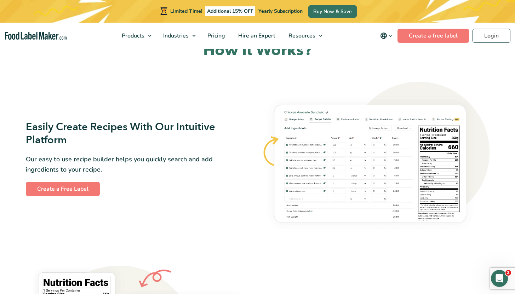
click at [145, 175] on div "Easily Create Recipes With Our Intuitive Platform Our easy to use recipe builde…" at bounding box center [140, 158] width 228 height 75
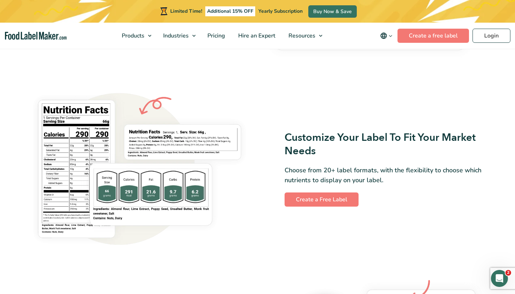
scroll to position [546, 0]
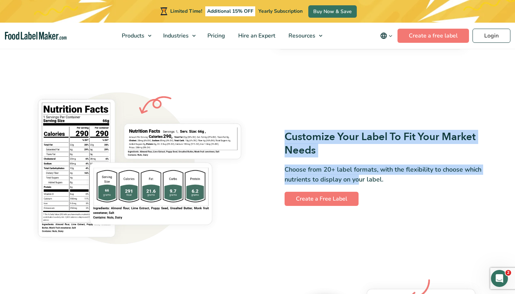
drag, startPoint x: 285, startPoint y: 137, endPoint x: 359, endPoint y: 176, distance: 83.6
click at [359, 176] on div "Customize Your Label To Fit Your Market Needs Choose from 20+ label formats, wi…" at bounding box center [376, 168] width 228 height 75
click at [359, 176] on p "Choose from 20+ label formats, with the flexibility to choose which nutrients t…" at bounding box center [387, 175] width 205 height 21
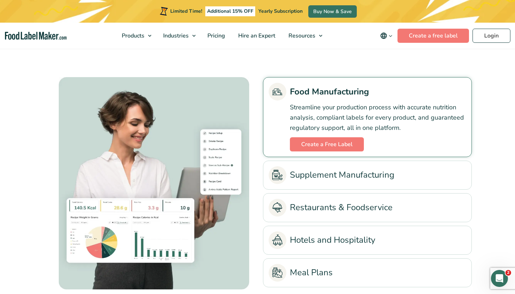
scroll to position [1557, 0]
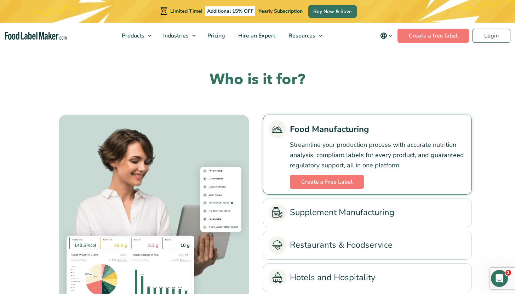
click at [277, 83] on h2 "Who is it for?" at bounding box center [258, 79] width 429 height 19
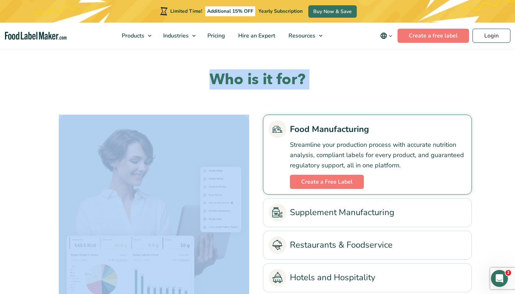
click at [277, 83] on h2 "Who is it for?" at bounding box center [258, 79] width 429 height 19
click at [243, 80] on h2 "Who is it for?" at bounding box center [258, 79] width 429 height 19
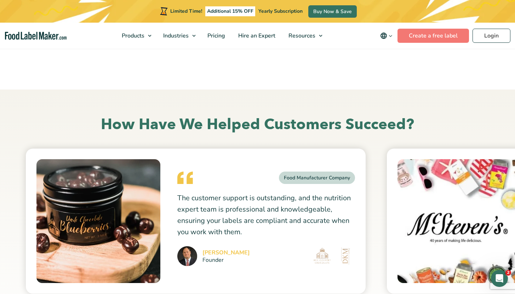
scroll to position [1839, 0]
click at [266, 127] on h2 "How Have We Helped Customers Succeed?" at bounding box center [258, 124] width 464 height 19
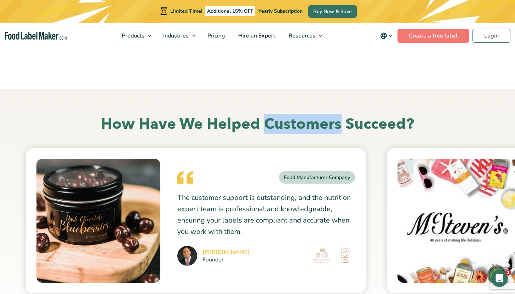
click at [266, 127] on h2 "How Have We Helped Customers Succeed?" at bounding box center [258, 124] width 464 height 19
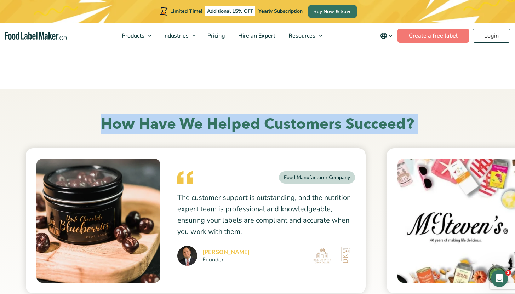
click at [266, 127] on h2 "How Have We Helped Customers Succeed?" at bounding box center [258, 124] width 464 height 19
click at [242, 125] on h2 "How Have We Helped Customers Succeed?" at bounding box center [258, 124] width 464 height 19
drag, startPoint x: 413, startPoint y: 116, endPoint x: 83, endPoint y: 115, distance: 330.1
click at [83, 115] on h2 "How Have We Helped Customers Succeed?" at bounding box center [258, 124] width 464 height 19
click at [82, 115] on h2 "How Have We Helped Customers Succeed?" at bounding box center [258, 124] width 464 height 19
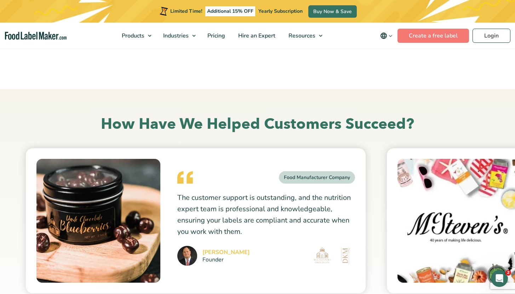
drag, startPoint x: 67, startPoint y: 121, endPoint x: 414, endPoint y: 113, distance: 347.2
click at [414, 113] on div "How Have We Helped Customers Succeed? Food Manufacturer Company Dan Mccoy Found…" at bounding box center [258, 214] width 475 height 251
click at [416, 113] on div "How Have We Helped Customers Succeed? Food Manufacturer Company Dan Mccoy Found…" at bounding box center [258, 214] width 475 height 251
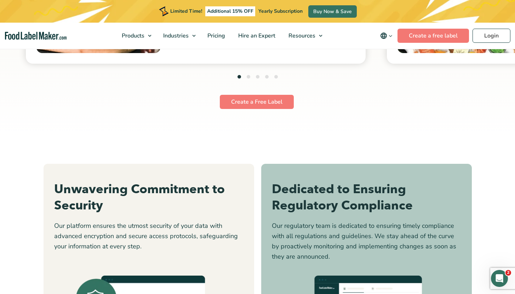
scroll to position [2123, 0]
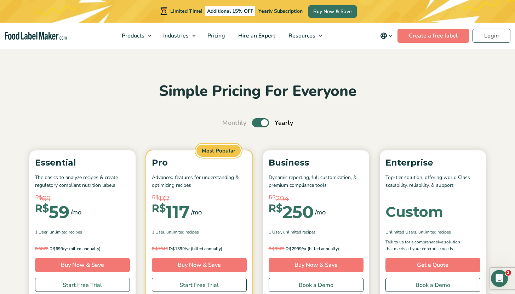
click at [260, 125] on label "Toggle" at bounding box center [260, 122] width 17 height 9
click at [228, 125] on input "Toggle" at bounding box center [226, 123] width 5 height 5
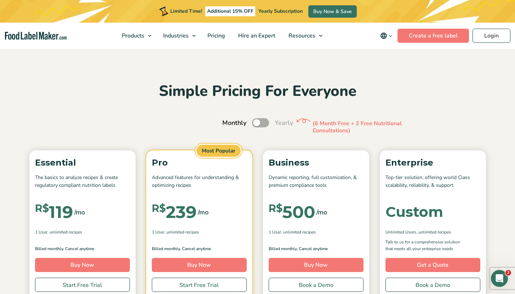
click at [260, 124] on label "Toggle" at bounding box center [260, 122] width 17 height 9
click at [228, 124] on input "Toggle" at bounding box center [226, 123] width 5 height 5
checkbox input "true"
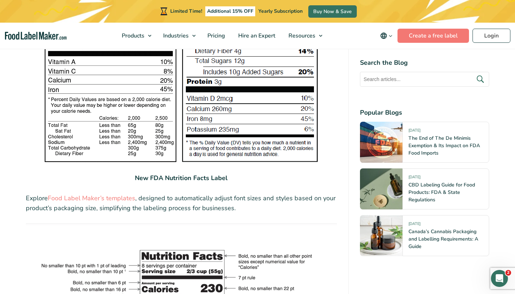
scroll to position [1205, 0]
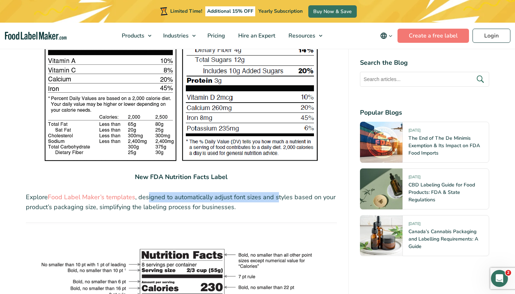
drag, startPoint x: 147, startPoint y: 183, endPoint x: 276, endPoint y: 182, distance: 128.6
click at [276, 192] on p "Explore Food Label Maker’s templates , designed to automatically adjust font si…" at bounding box center [182, 202] width 312 height 21
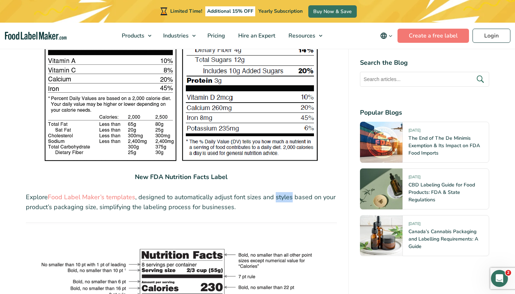
click at [276, 192] on p "Explore Food Label Maker’s templates , designed to automatically adjust font si…" at bounding box center [182, 202] width 312 height 21
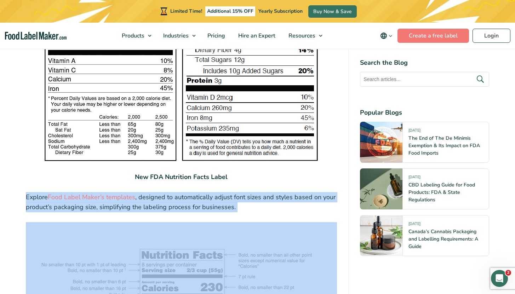
click at [276, 192] on p "Explore Food Label Maker’s templates , designed to automatically adjust font si…" at bounding box center [182, 202] width 312 height 21
click at [230, 192] on p "Explore Food Label Maker’s templates , designed to automatically adjust font si…" at bounding box center [182, 202] width 312 height 21
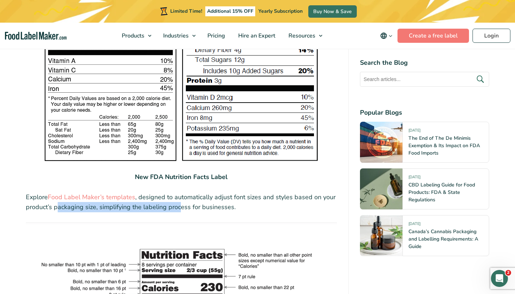
drag, startPoint x: 67, startPoint y: 194, endPoint x: 179, endPoint y: 193, distance: 112.6
click at [179, 193] on p "Explore Food Label Maker’s templates , designed to automatically adjust font si…" at bounding box center [182, 202] width 312 height 21
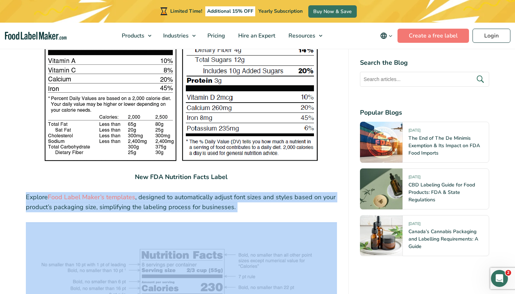
click at [179, 193] on p "Explore Food Label Maker’s templates , designed to automatically adjust font si…" at bounding box center [182, 202] width 312 height 21
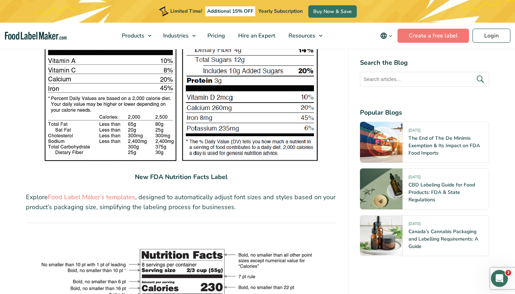
click at [157, 196] on p "Explore Food Label Maker’s templates , designed to automatically adjust font si…" at bounding box center [182, 202] width 312 height 21
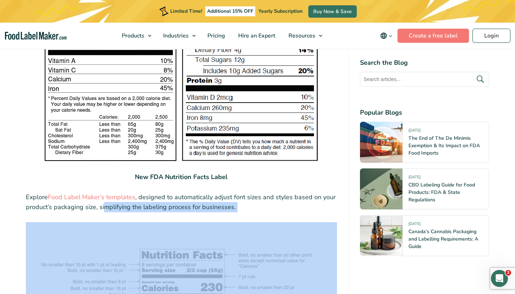
drag, startPoint x: 105, startPoint y: 191, endPoint x: 180, endPoint y: 202, distance: 75.1
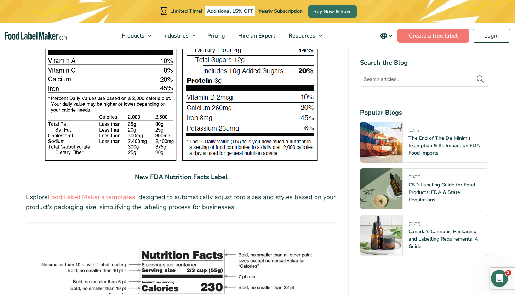
drag, startPoint x: 188, startPoint y: 194, endPoint x: 194, endPoint y: 200, distance: 8.3
click at [188, 194] on p "Explore Food Label Maker’s templates , designed to automatically adjust font si…" at bounding box center [182, 202] width 312 height 21
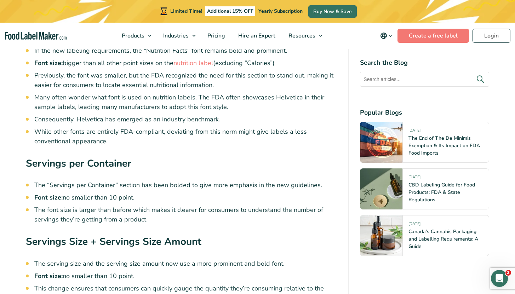
scroll to position [1633, 0]
